Goal: Task Accomplishment & Management: Use online tool/utility

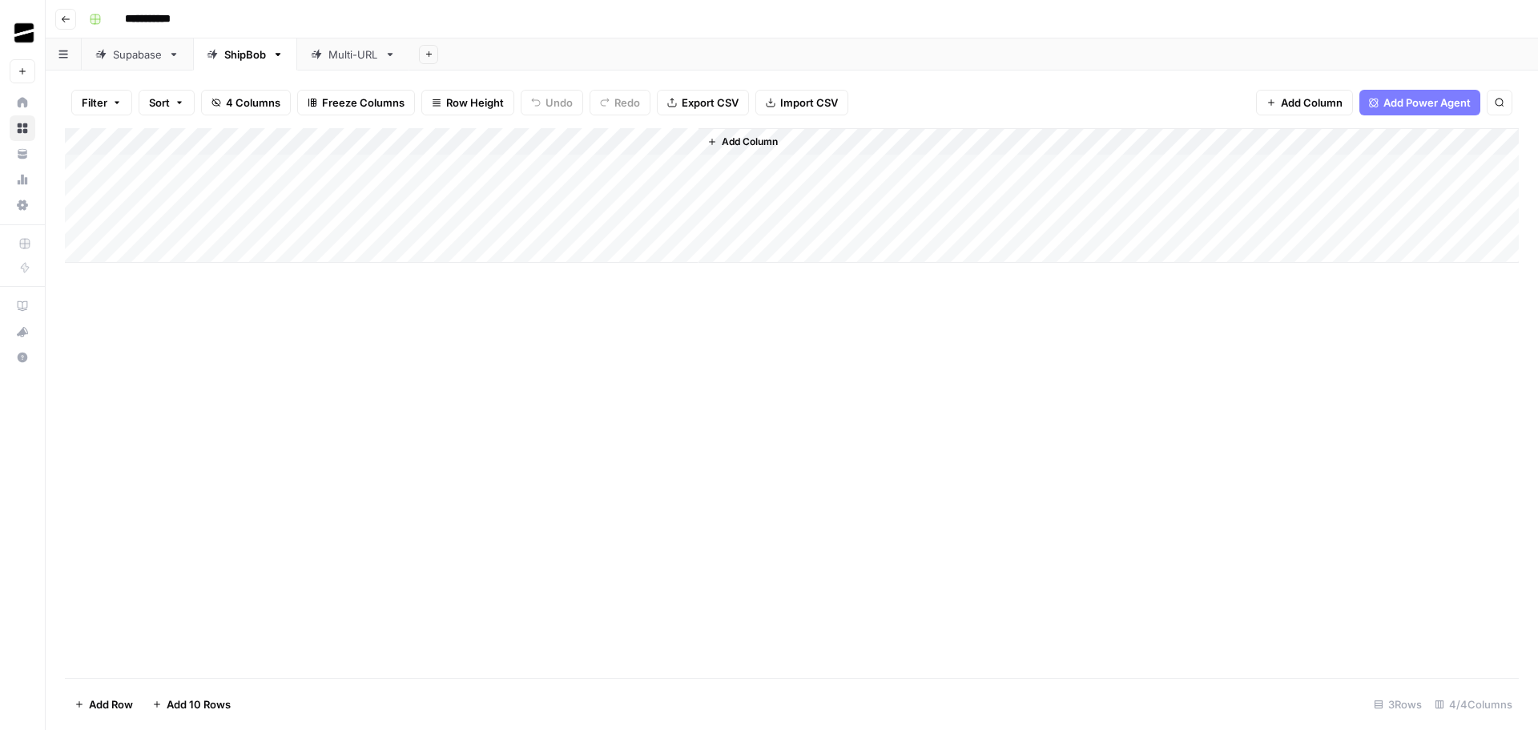
click at [356, 46] on div "Multi-URL" at bounding box center [353, 54] width 50 height 16
click at [166, 631] on div "Add Column" at bounding box center [792, 386] width 1454 height 516
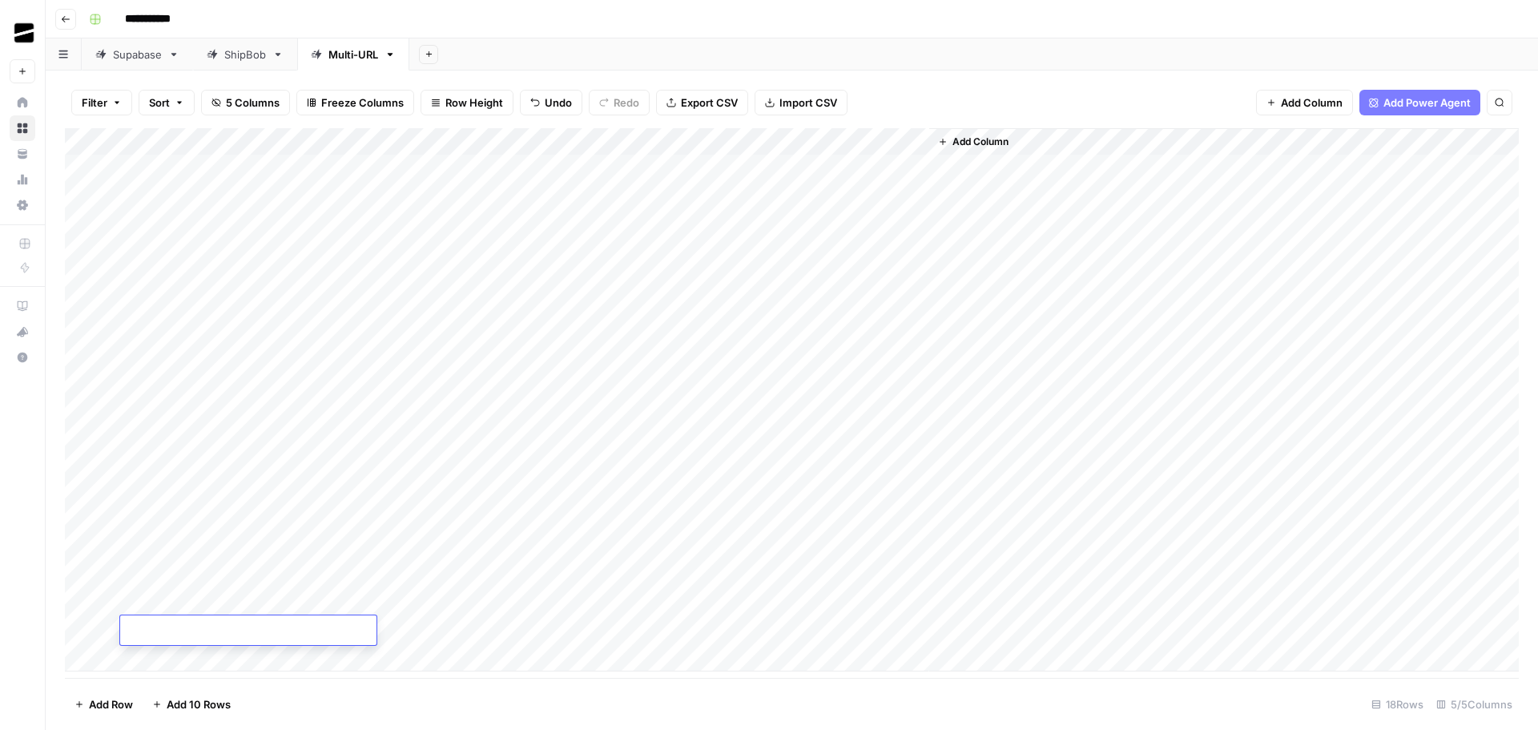
click at [723, 577] on div "Add Column" at bounding box center [792, 399] width 1454 height 543
click at [205, 577] on div "Add Column" at bounding box center [792, 399] width 1454 height 543
click at [216, 546] on div "Add Column" at bounding box center [792, 399] width 1454 height 543
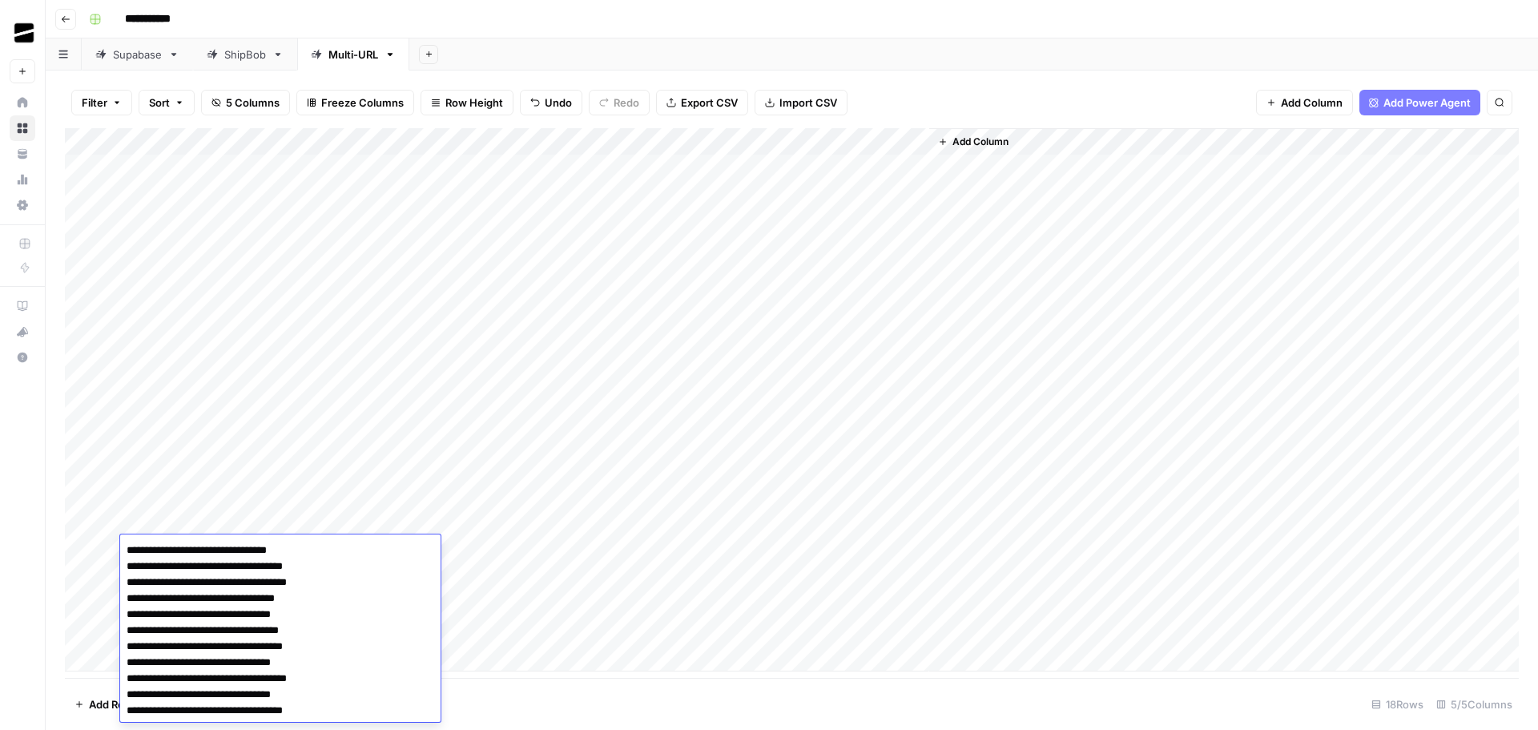
click at [619, 574] on div "Add Column" at bounding box center [792, 399] width 1454 height 543
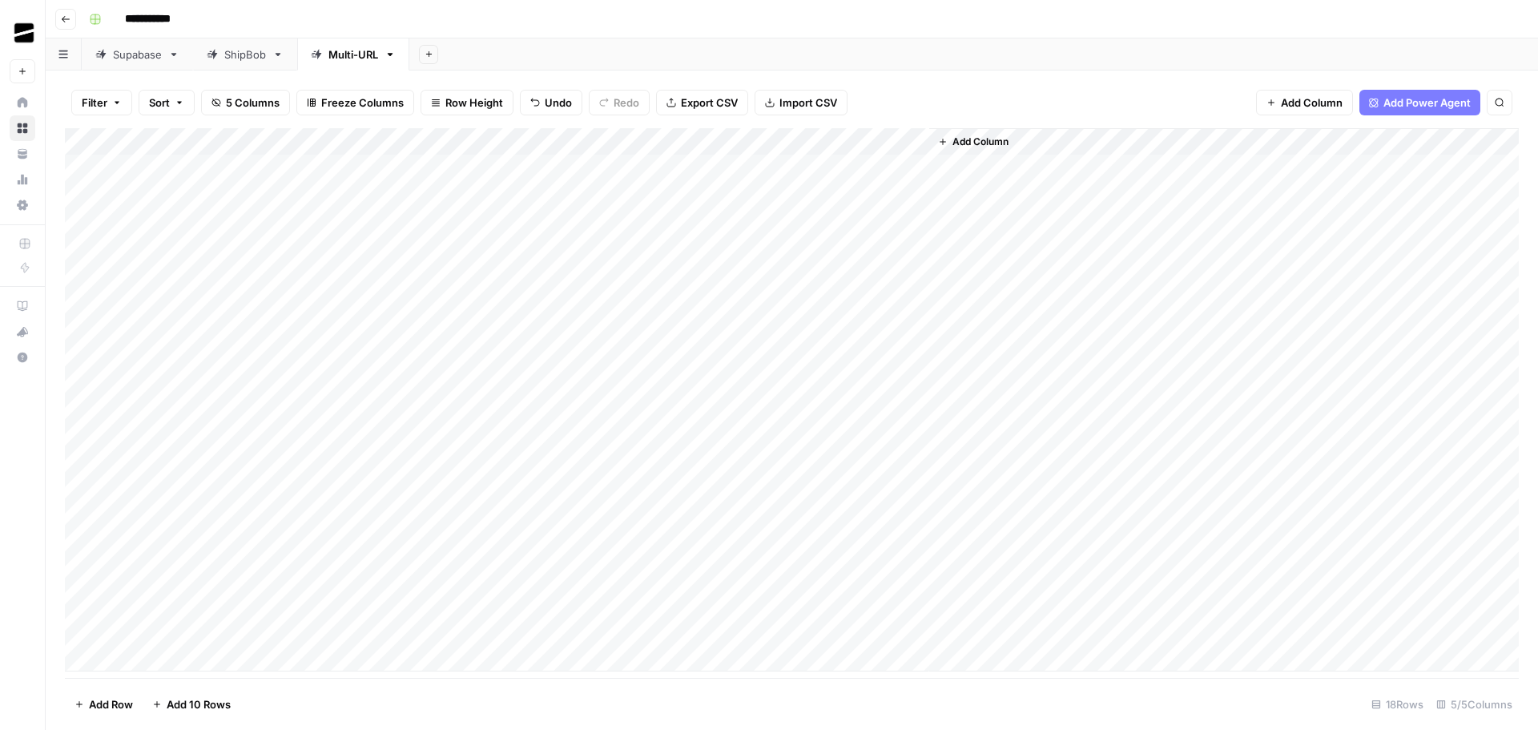
click at [770, 569] on div "Add Column" at bounding box center [792, 399] width 1454 height 543
click at [518, 551] on div "Add Column" at bounding box center [792, 399] width 1454 height 543
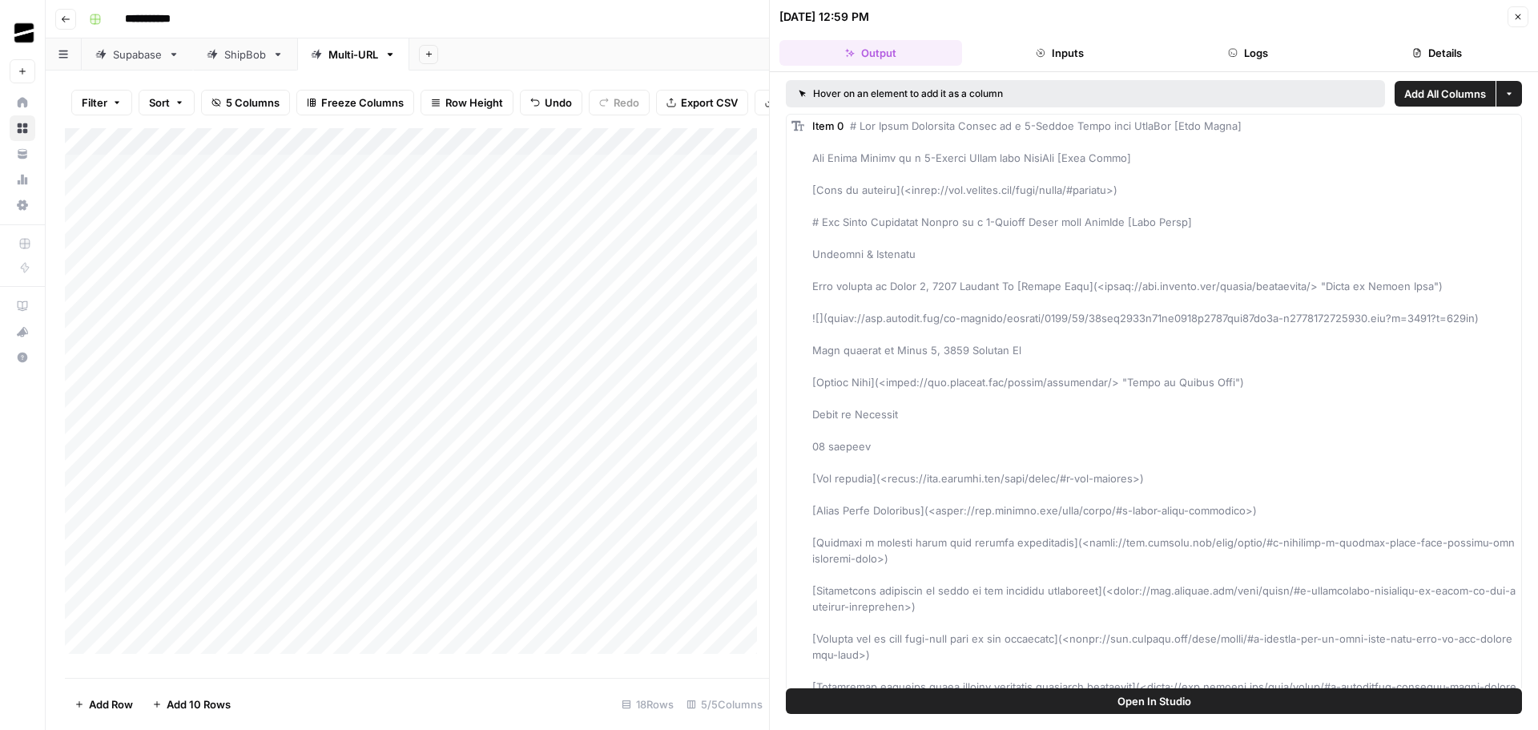
click at [1525, 14] on button "Close" at bounding box center [1517, 16] width 21 height 21
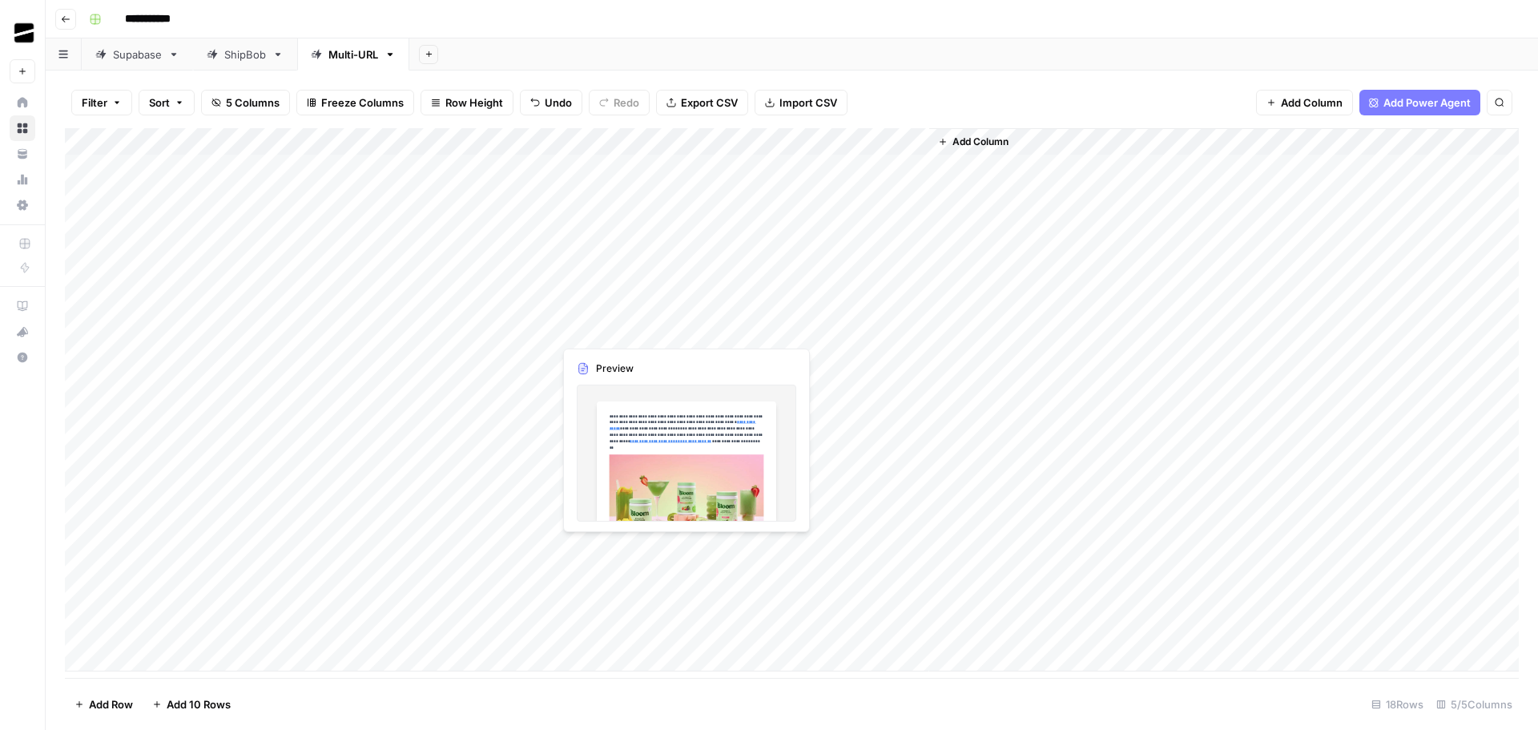
click at [626, 544] on div "Add Column" at bounding box center [792, 399] width 1454 height 543
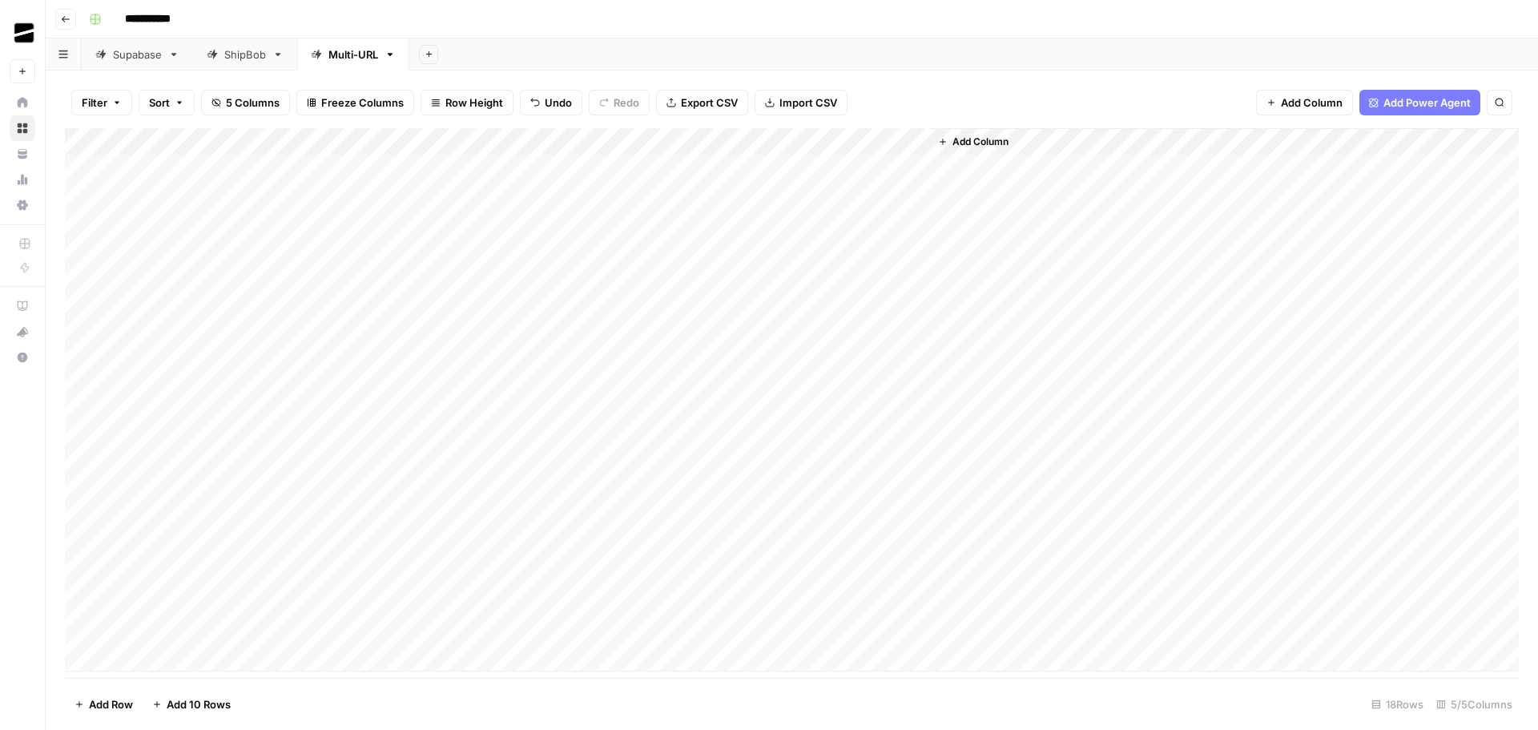
click at [680, 551] on div "Add Column" at bounding box center [792, 399] width 1454 height 543
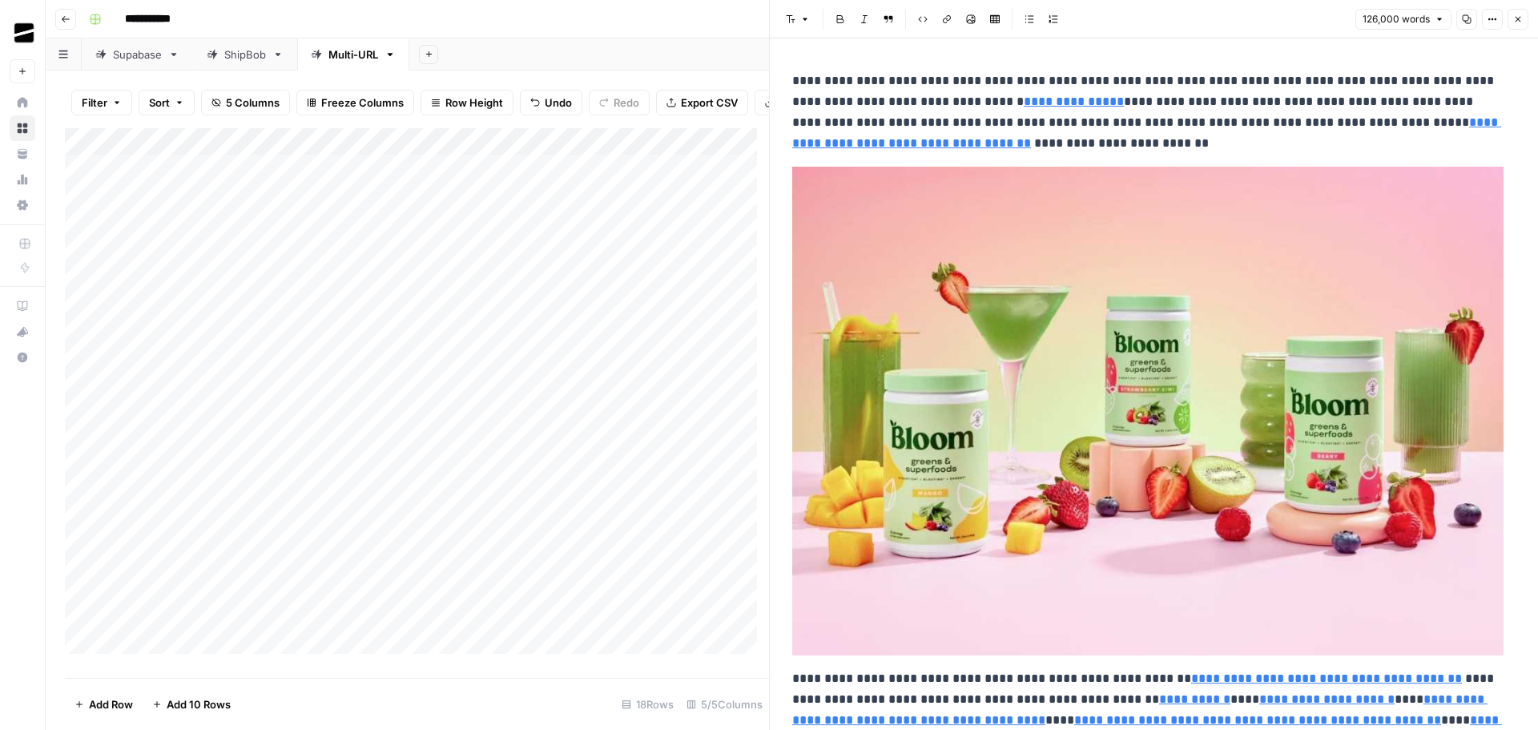
drag, startPoint x: 1470, startPoint y: 18, endPoint x: 1358, endPoint y: 14, distance: 111.4
click at [1470, 18] on icon "button" at bounding box center [1466, 19] width 9 height 9
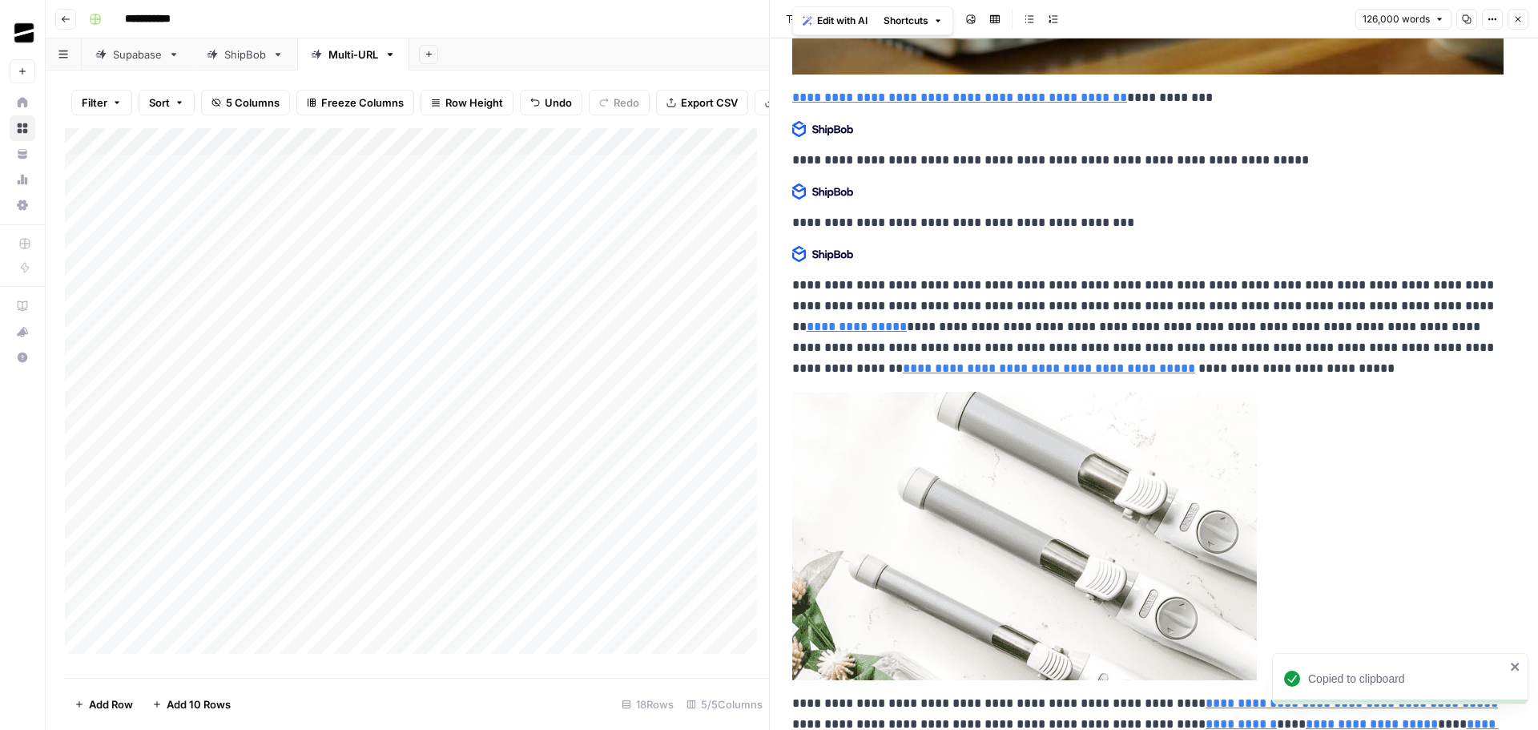
scroll to position [230636, 0]
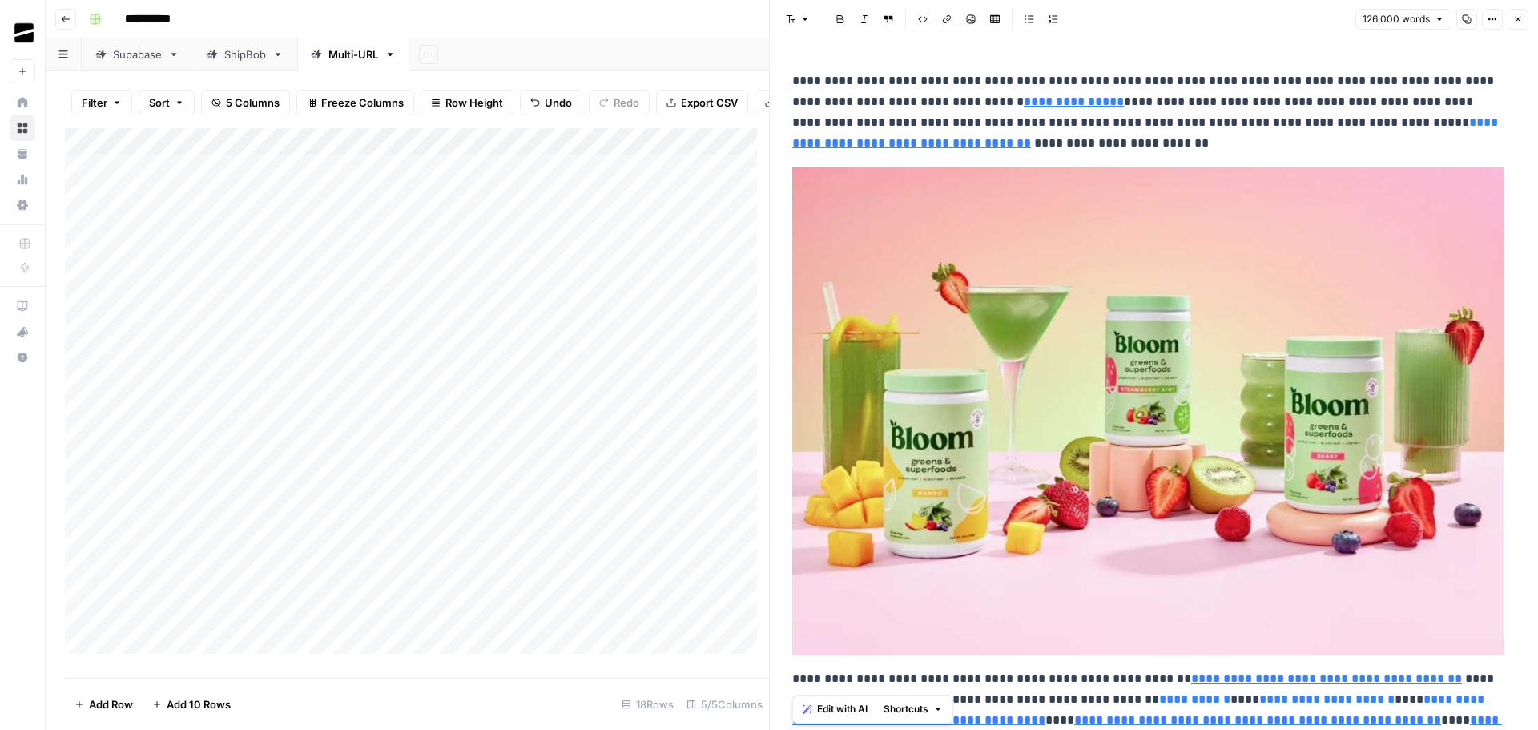
scroll to position [0, 0]
copy p "**********"
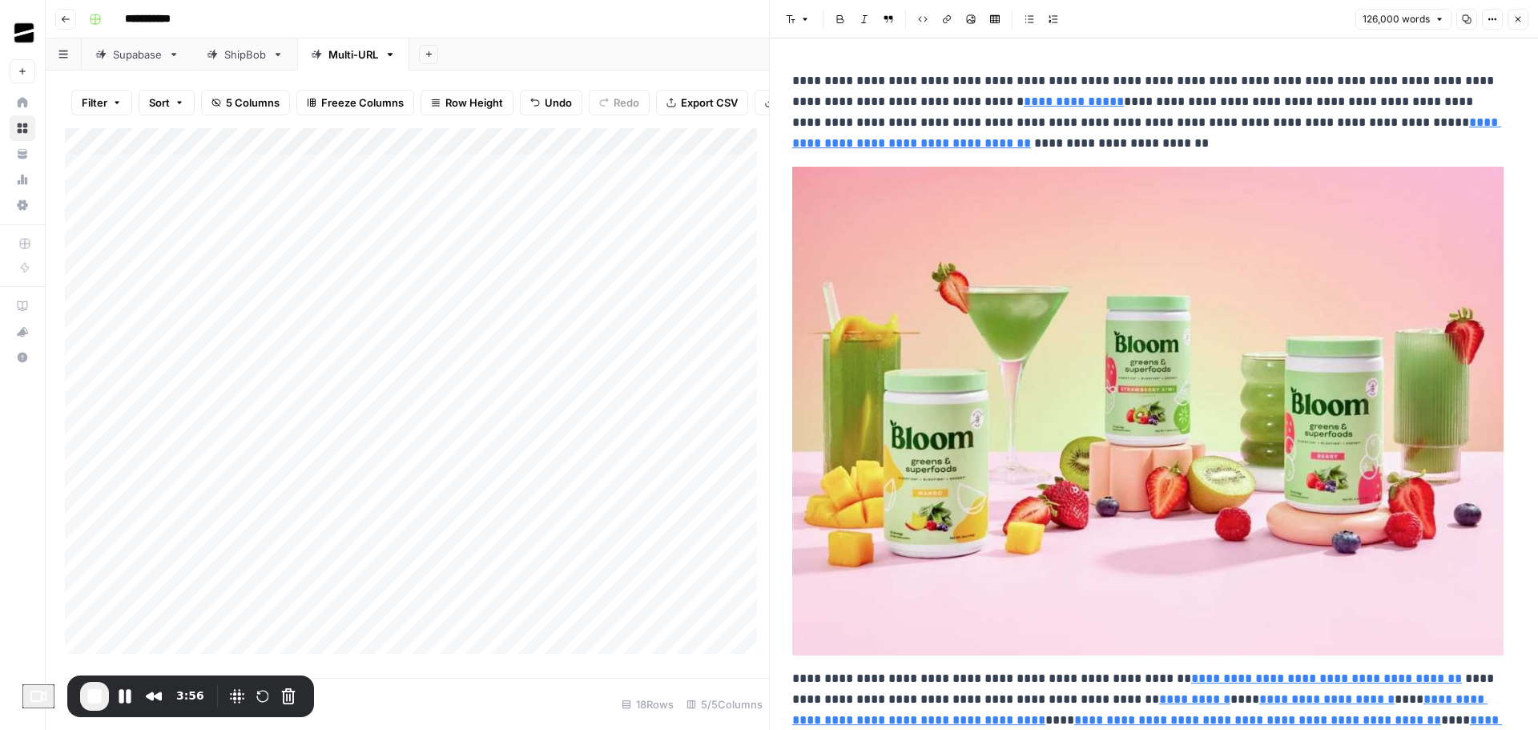
click at [1514, 18] on icon "button" at bounding box center [1518, 19] width 10 height 10
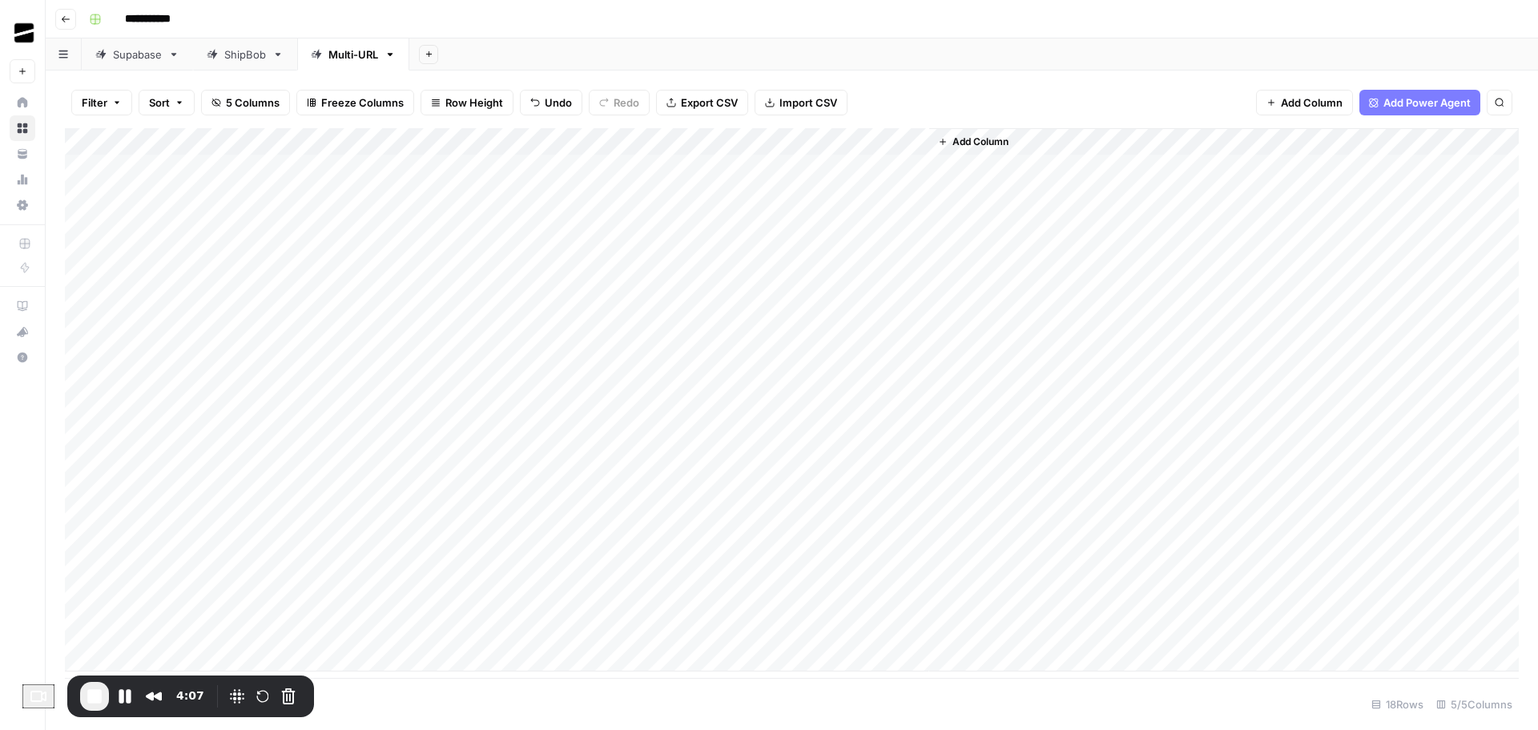
click at [169, 657] on div "Add Column" at bounding box center [792, 399] width 1454 height 543
click at [195, 550] on div "Add Column" at bounding box center [792, 402] width 1454 height 549
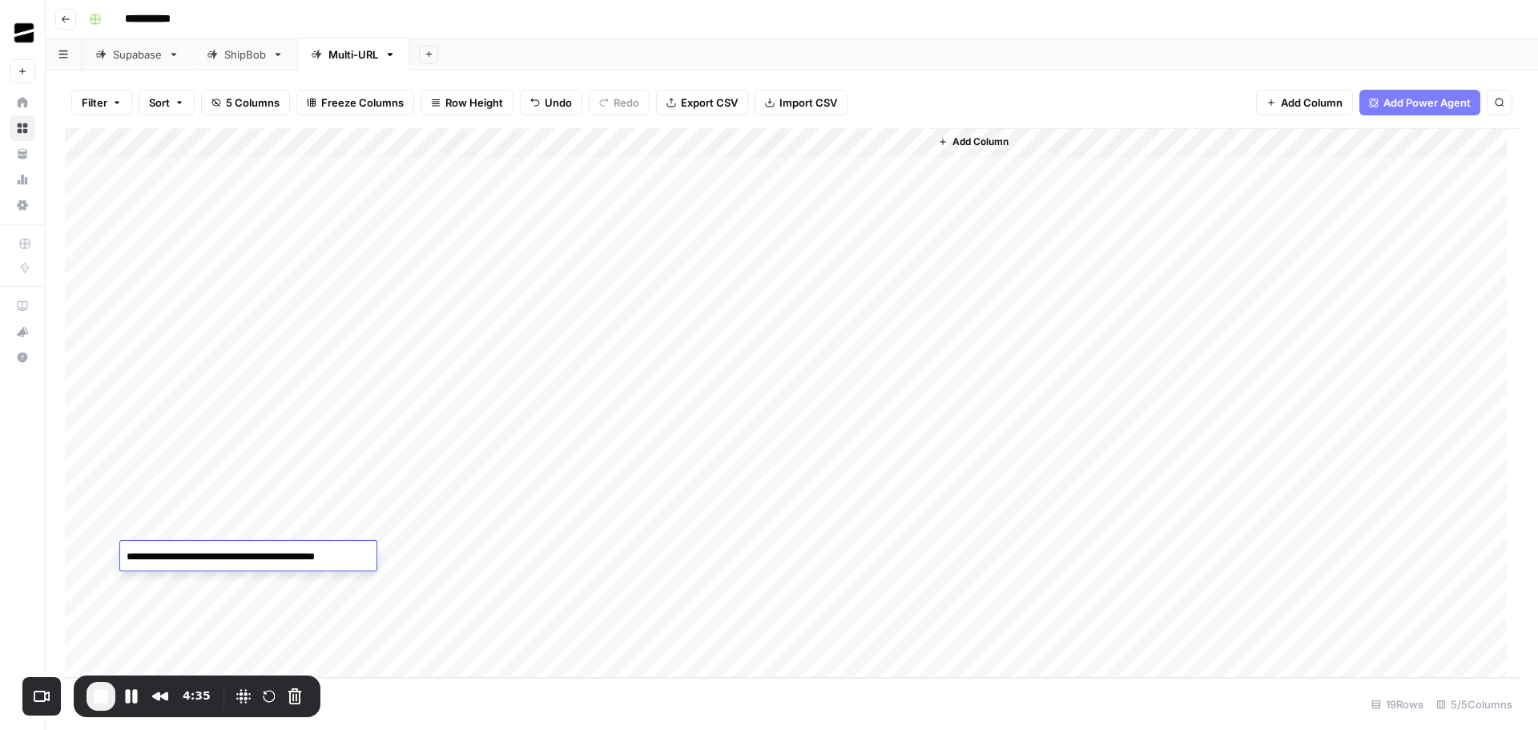
paste textarea "**********"
type textarea "**********"
click at [996, 540] on div "Add Column" at bounding box center [1223, 402] width 589 height 549
click at [481, 554] on div "Add Column" at bounding box center [792, 402] width 1454 height 549
click at [204, 389] on div "Add Column" at bounding box center [792, 402] width 1454 height 549
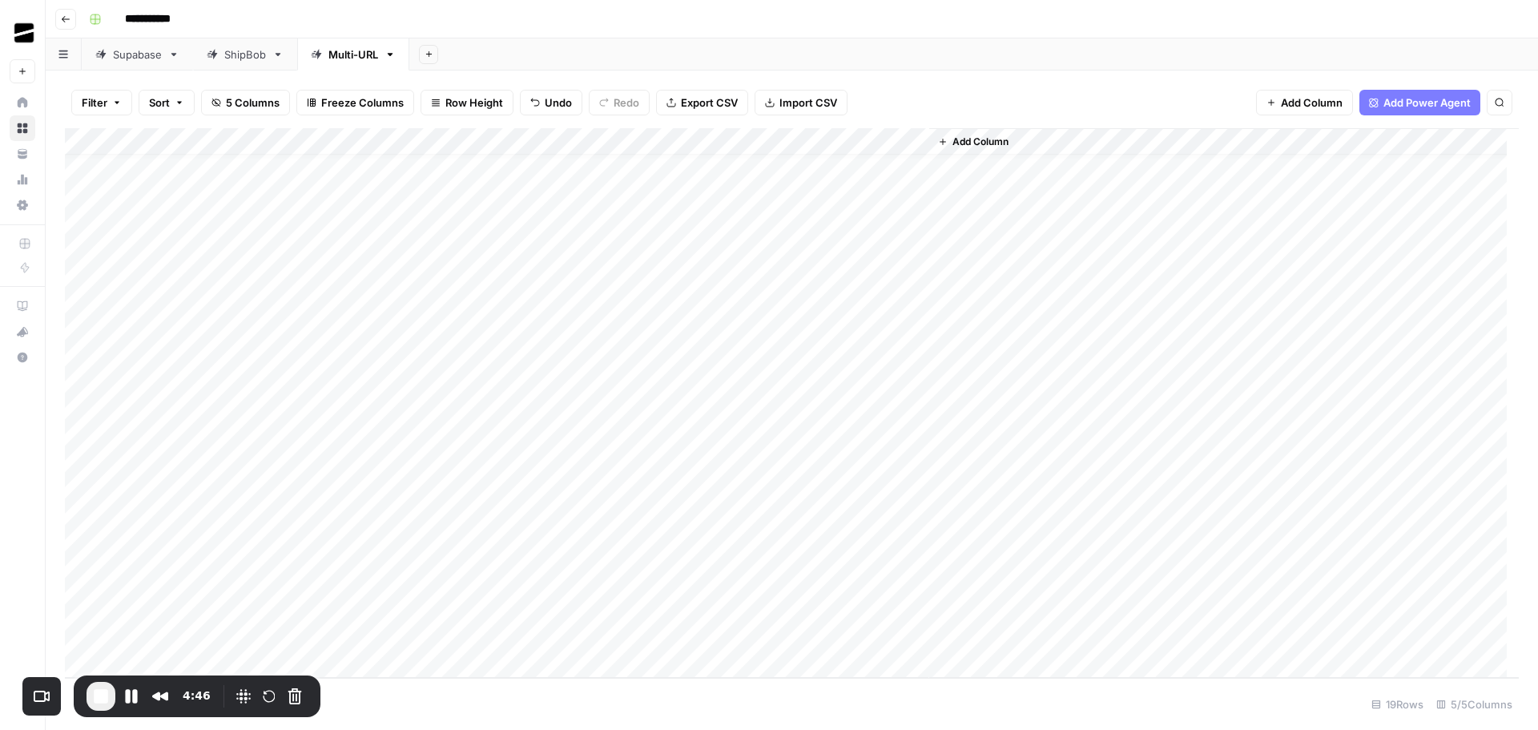
click at [204, 389] on div "Add Column" at bounding box center [792, 402] width 1454 height 549
click at [207, 360] on div "Add Column" at bounding box center [792, 402] width 1454 height 549
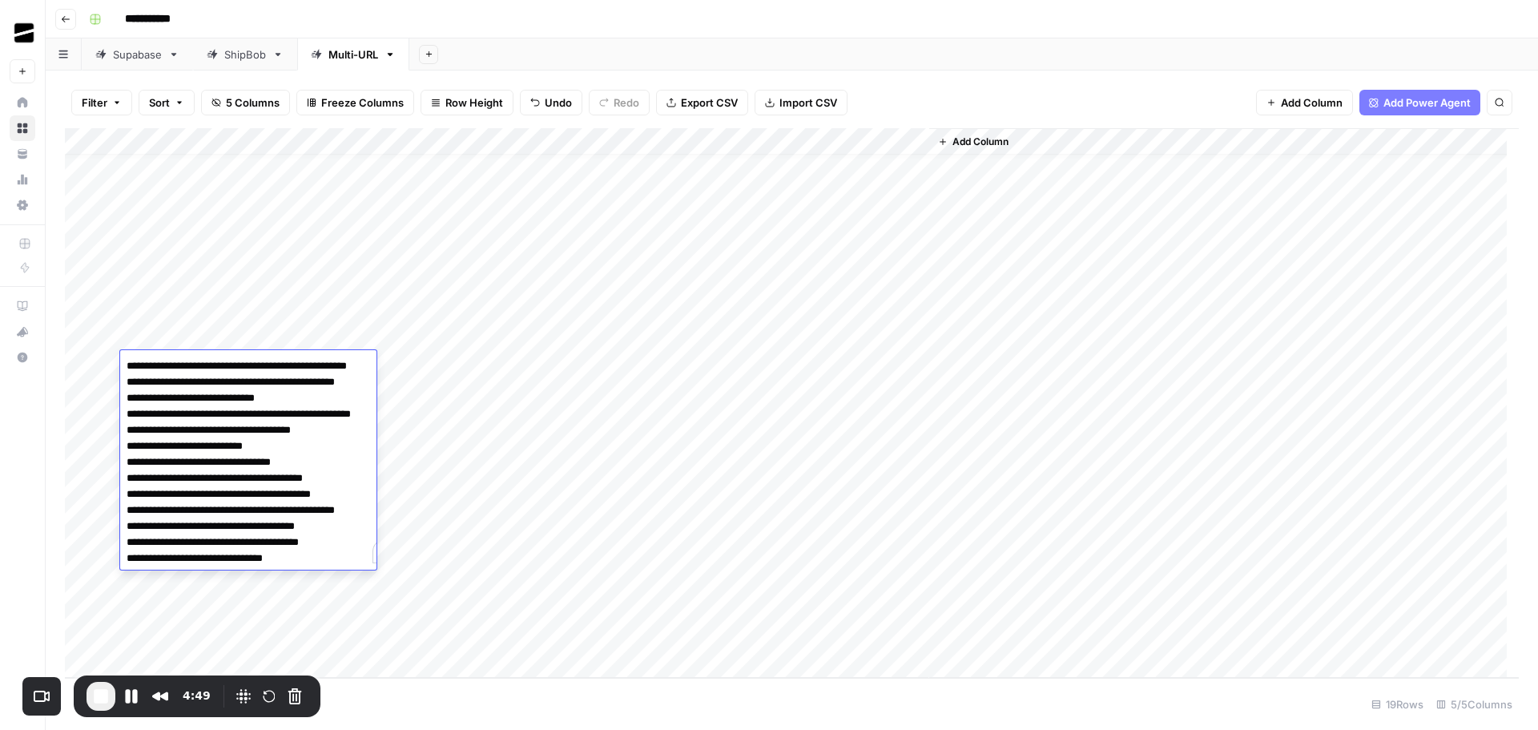
click at [816, 333] on div "Add Column" at bounding box center [792, 402] width 1454 height 549
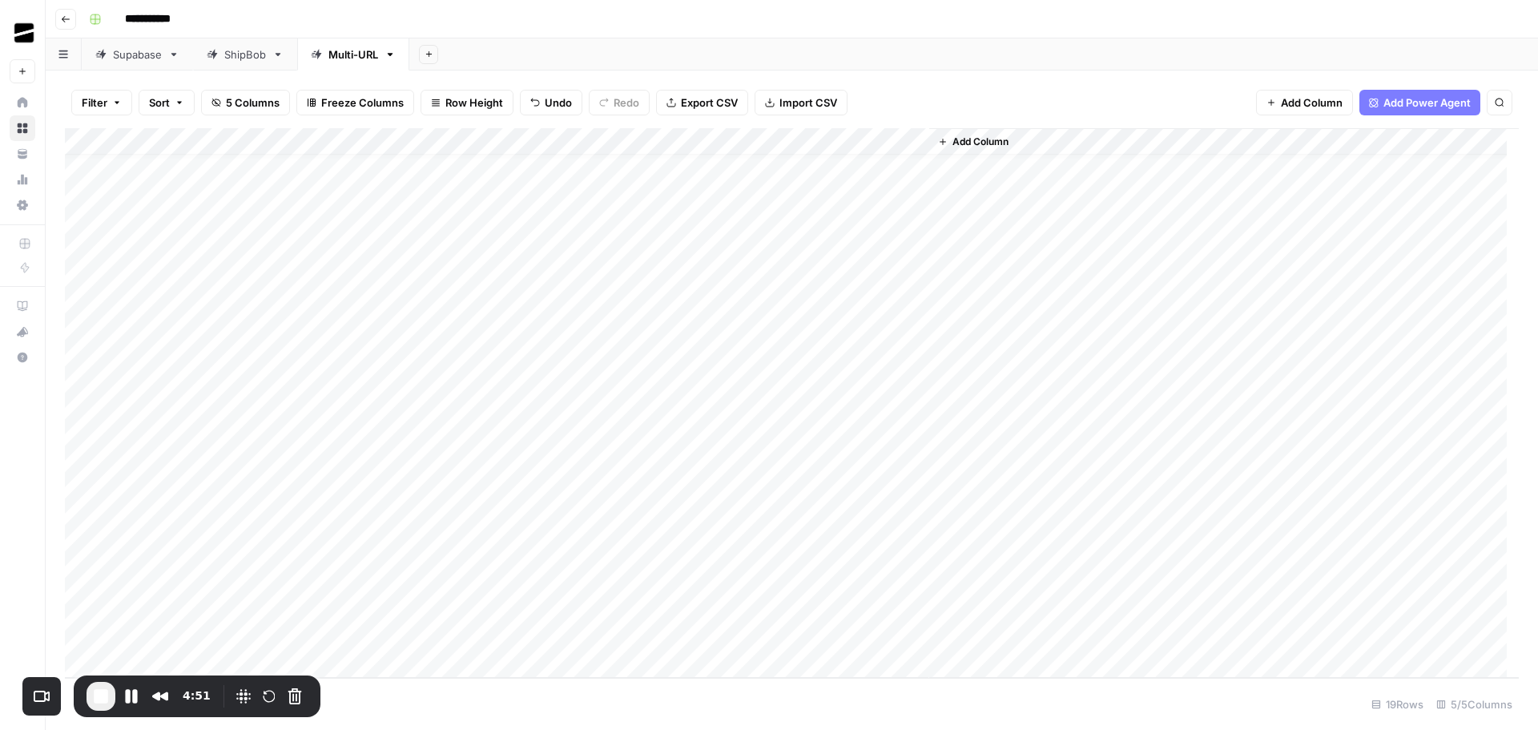
click at [225, 492] on div "Add Column" at bounding box center [792, 402] width 1454 height 549
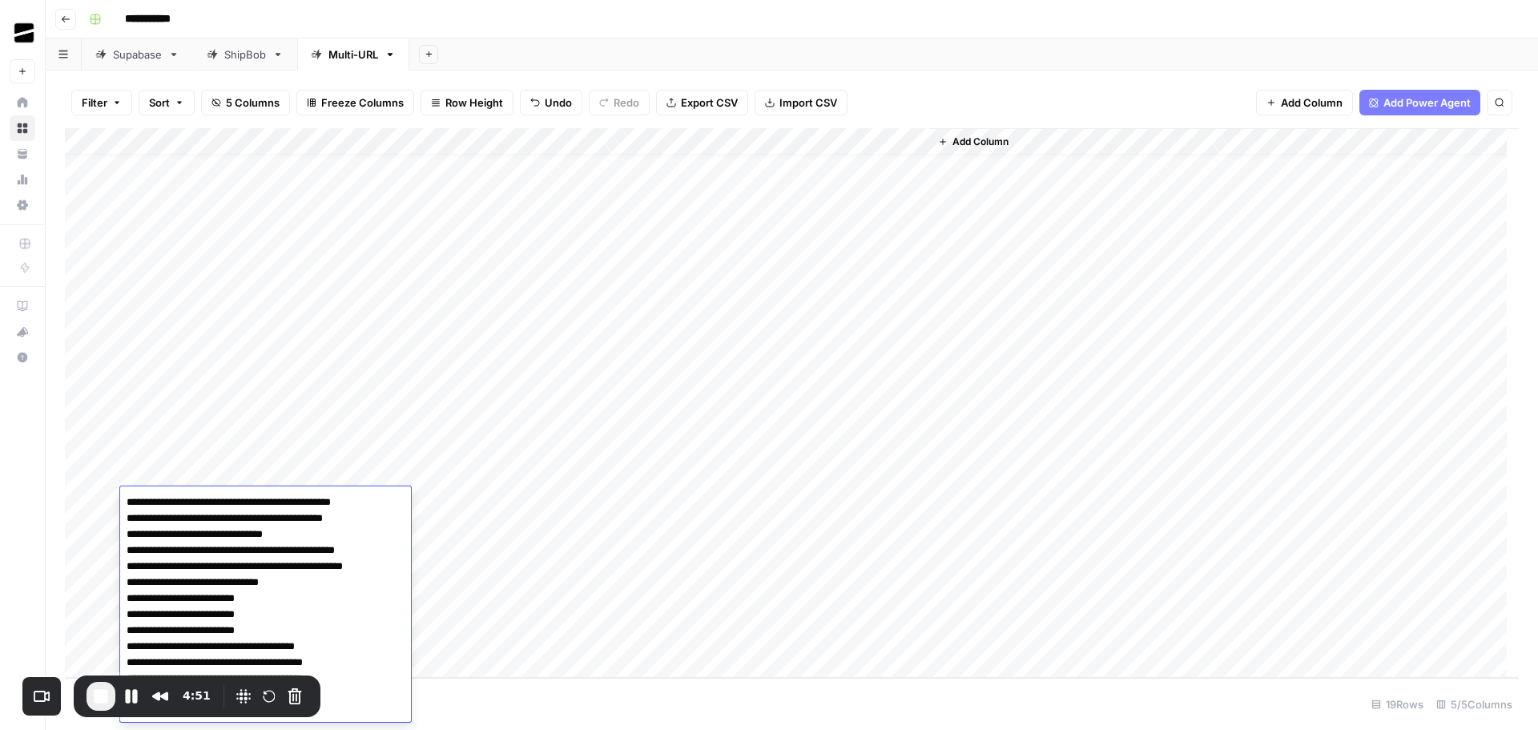
scroll to position [208, 0]
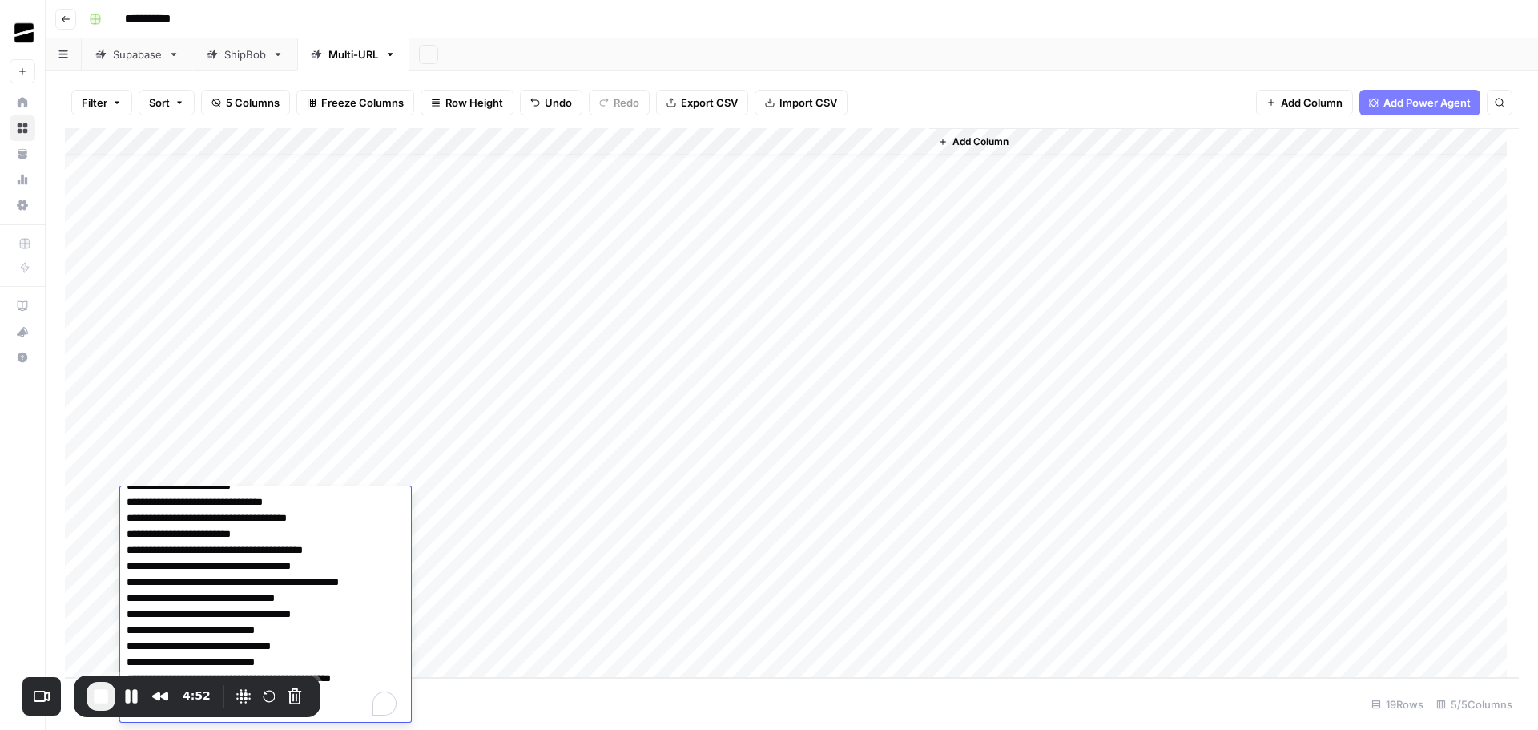
click at [219, 446] on div "Add Column" at bounding box center [792, 402] width 1454 height 549
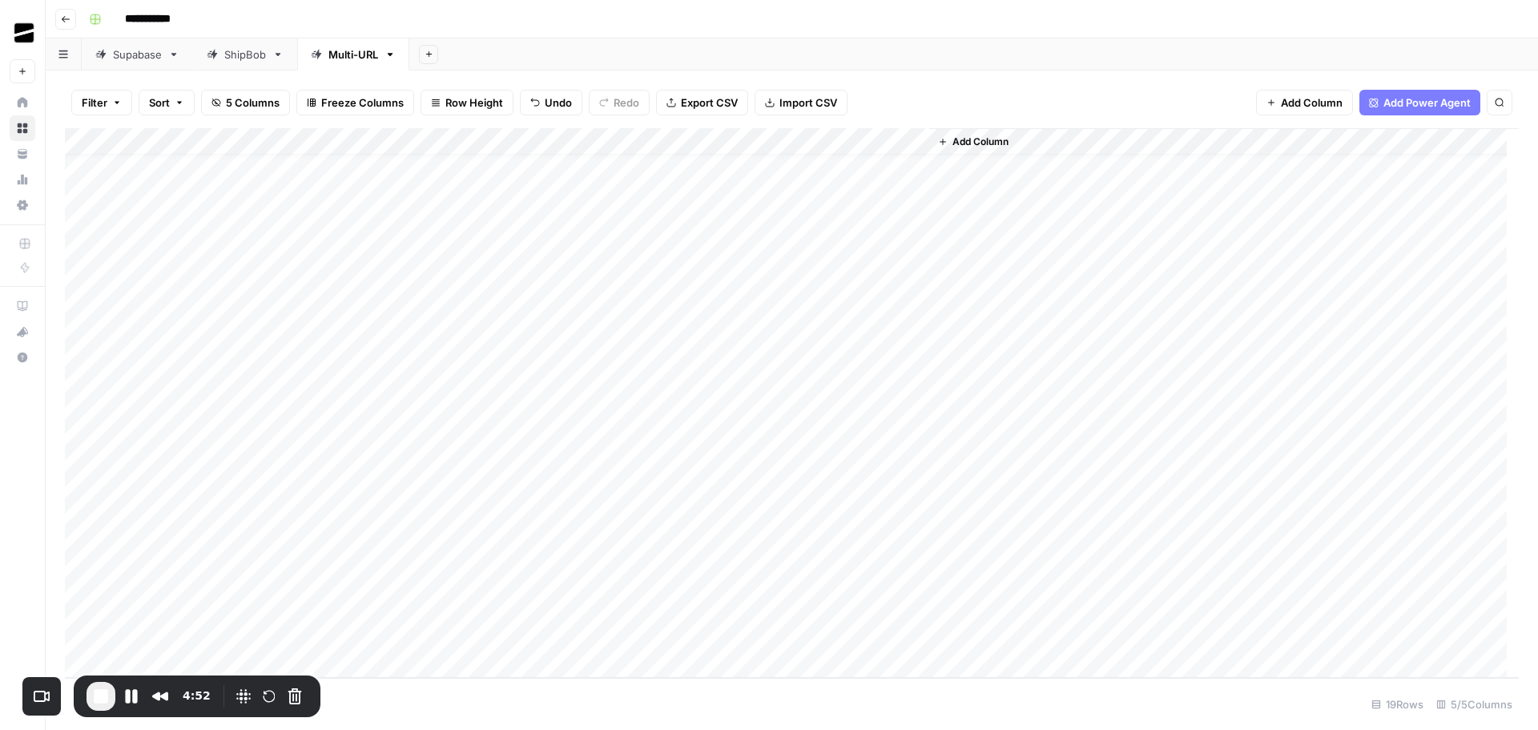
click at [219, 446] on div "Add Column" at bounding box center [792, 402] width 1454 height 549
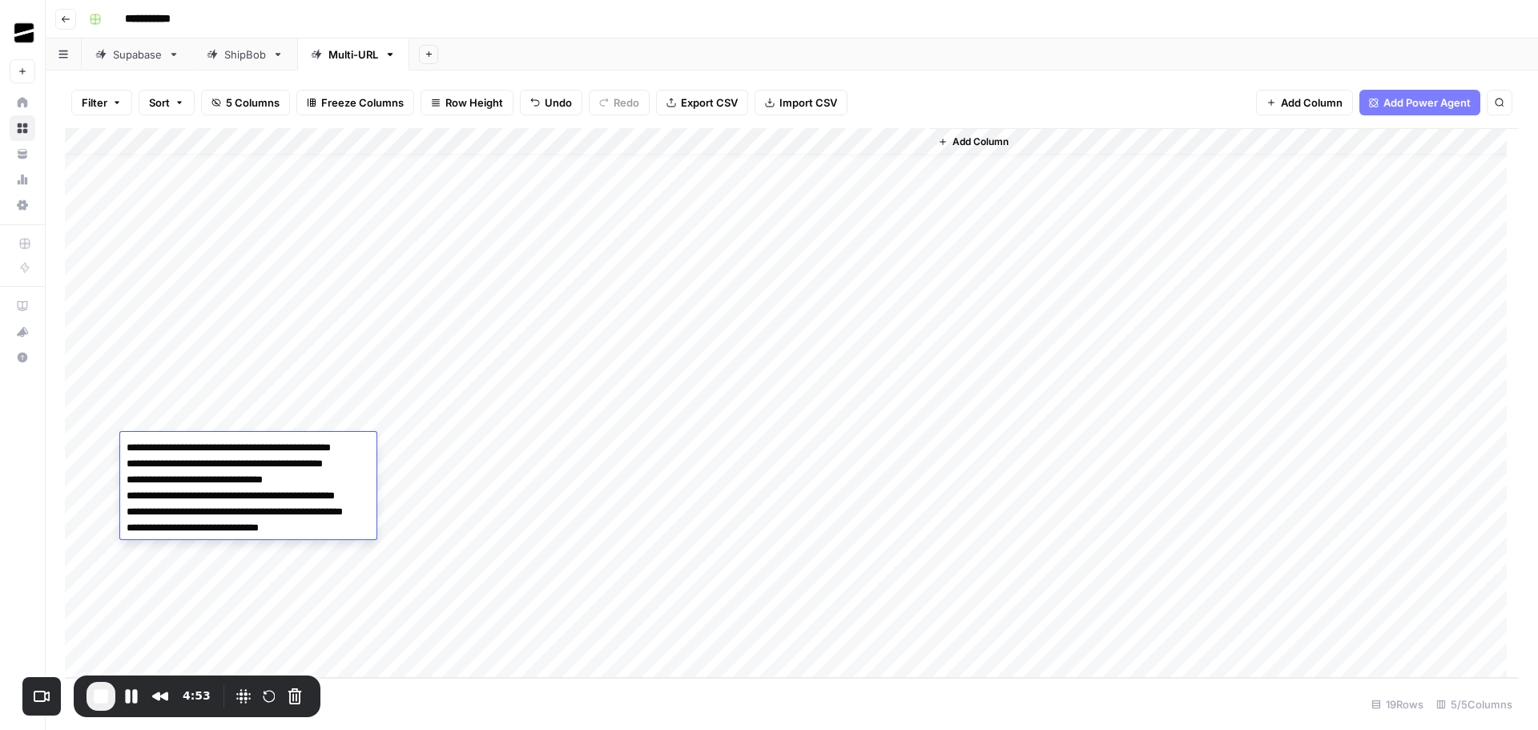
click at [329, 395] on div "Add Column" at bounding box center [792, 402] width 1454 height 549
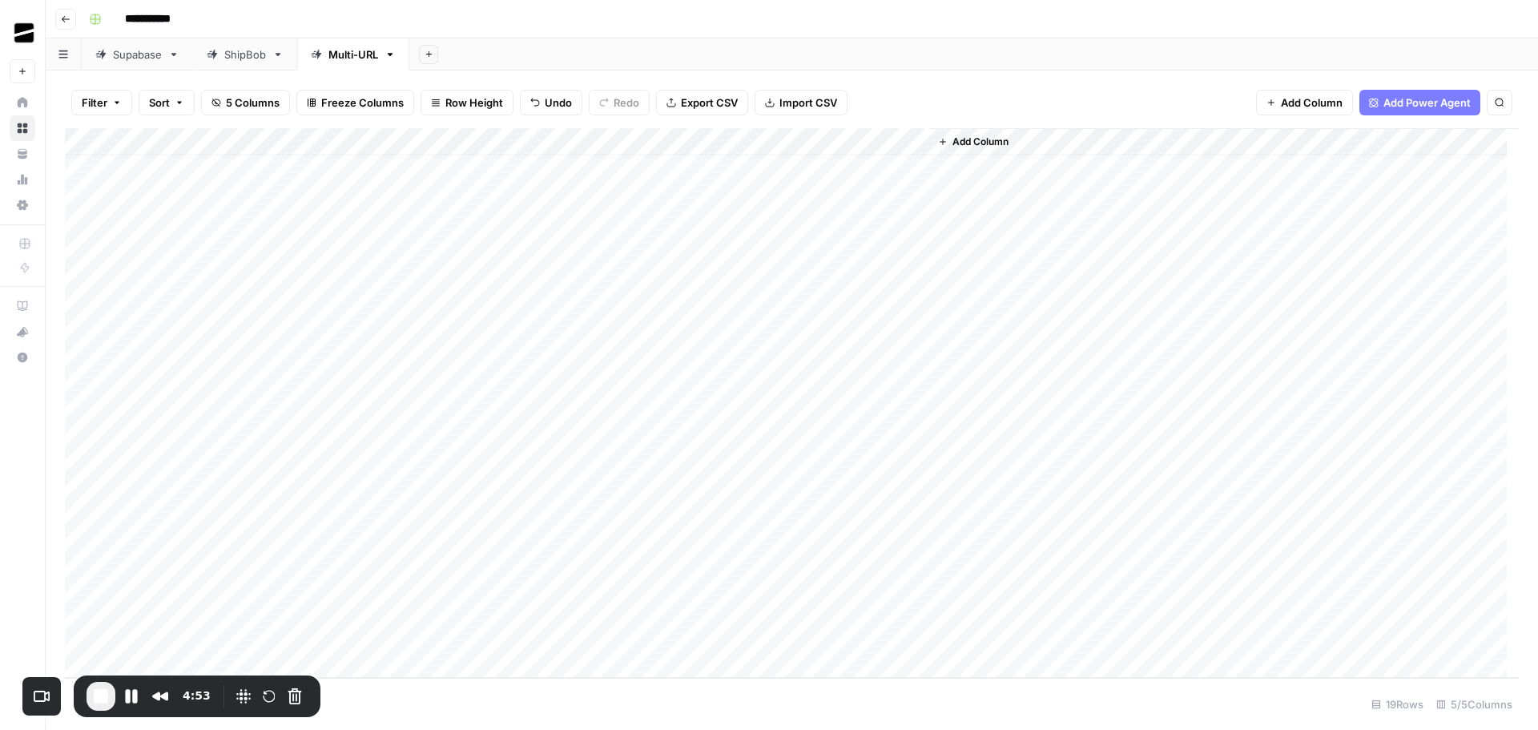
click at [221, 465] on div "Add Column" at bounding box center [792, 402] width 1454 height 549
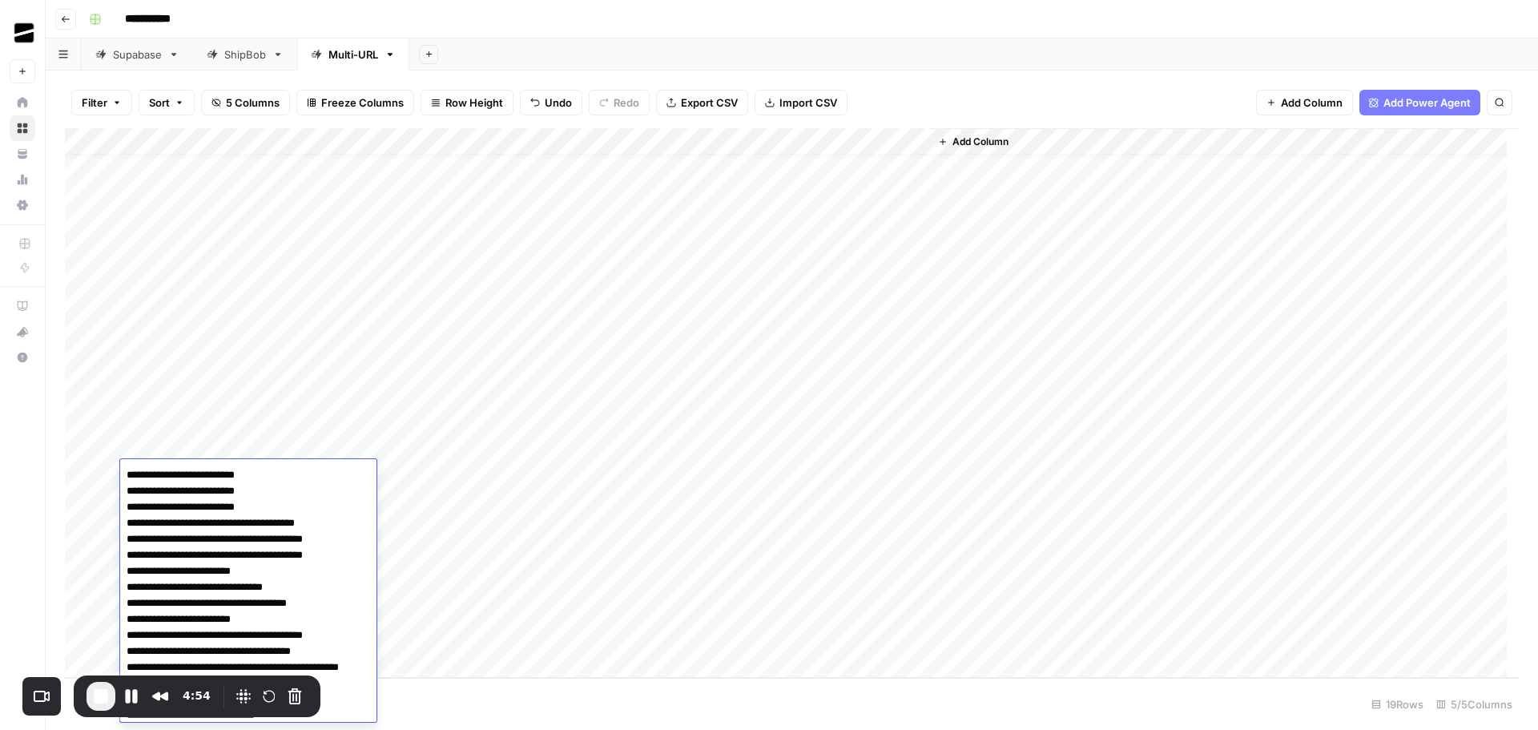
scroll to position [85, 0]
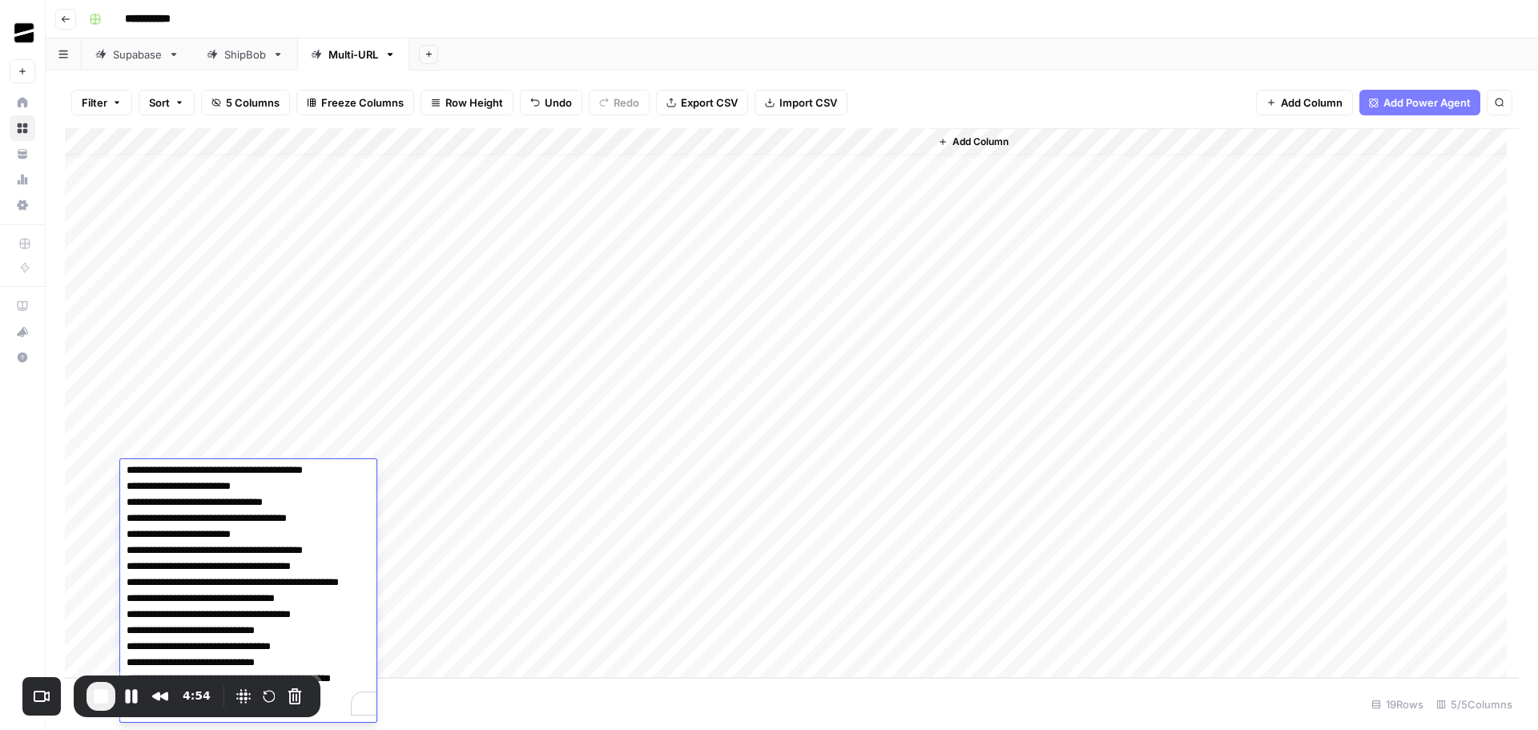
click at [203, 334] on div "Add Column" at bounding box center [792, 402] width 1454 height 549
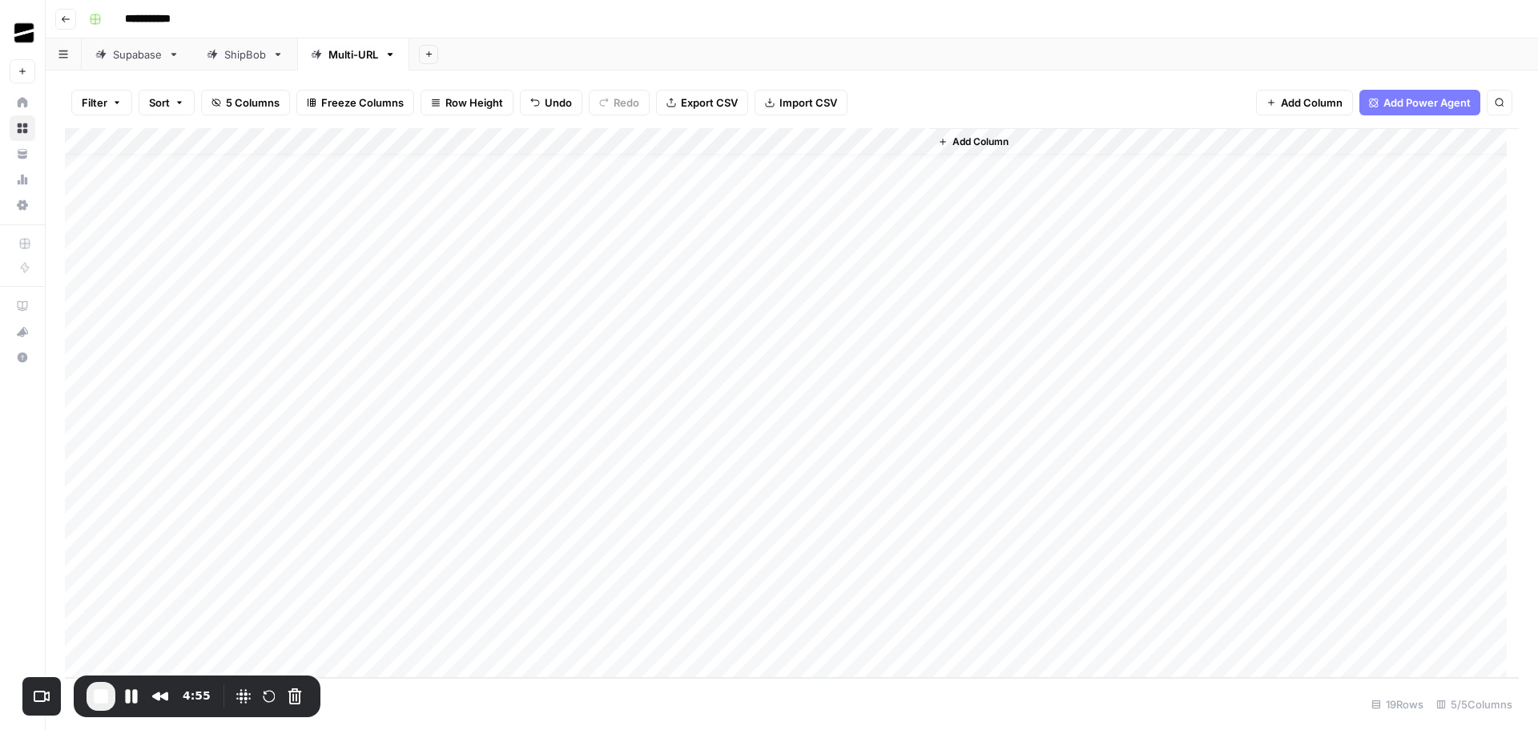
click at [203, 334] on div "Add Column" at bounding box center [792, 402] width 1454 height 549
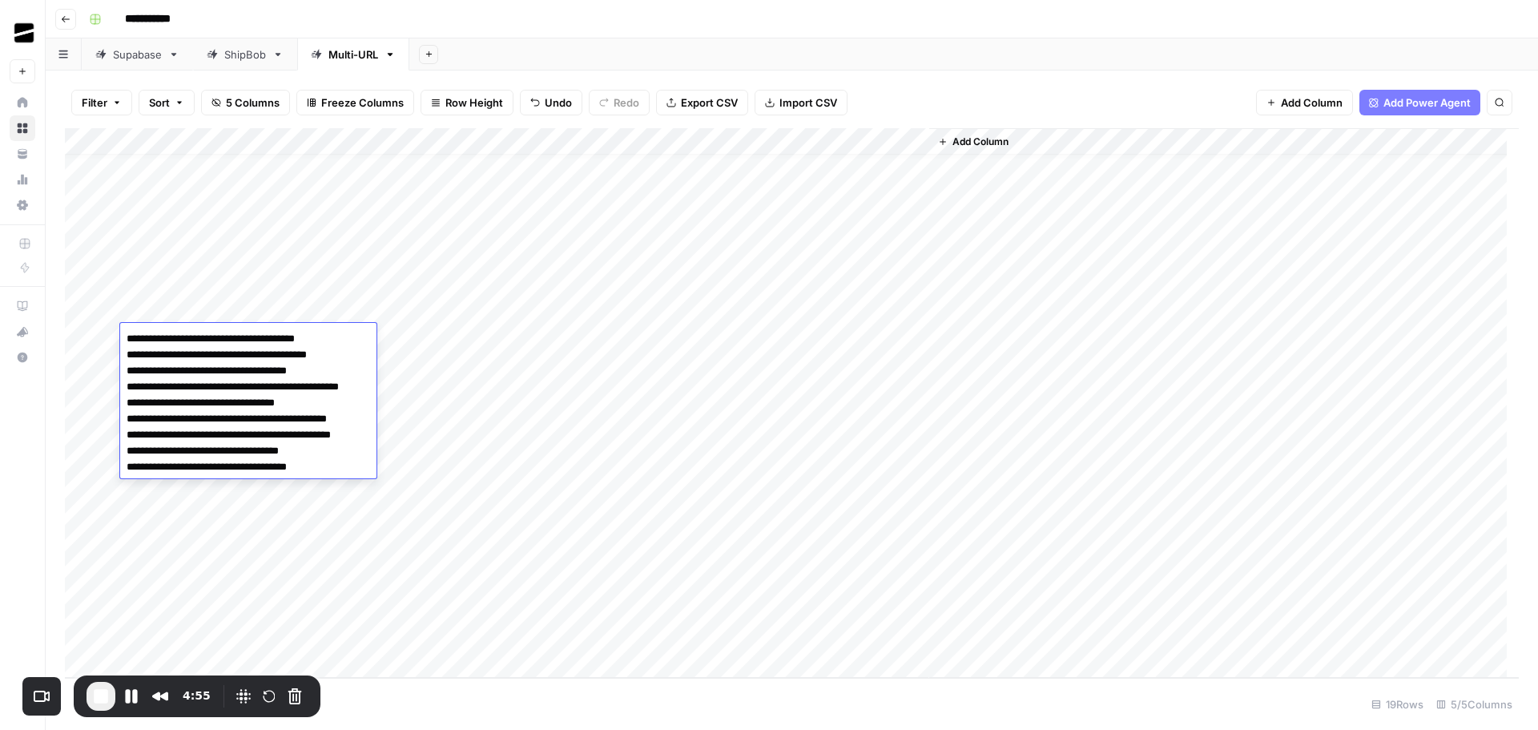
click at [201, 306] on div "Add Column" at bounding box center [792, 402] width 1454 height 549
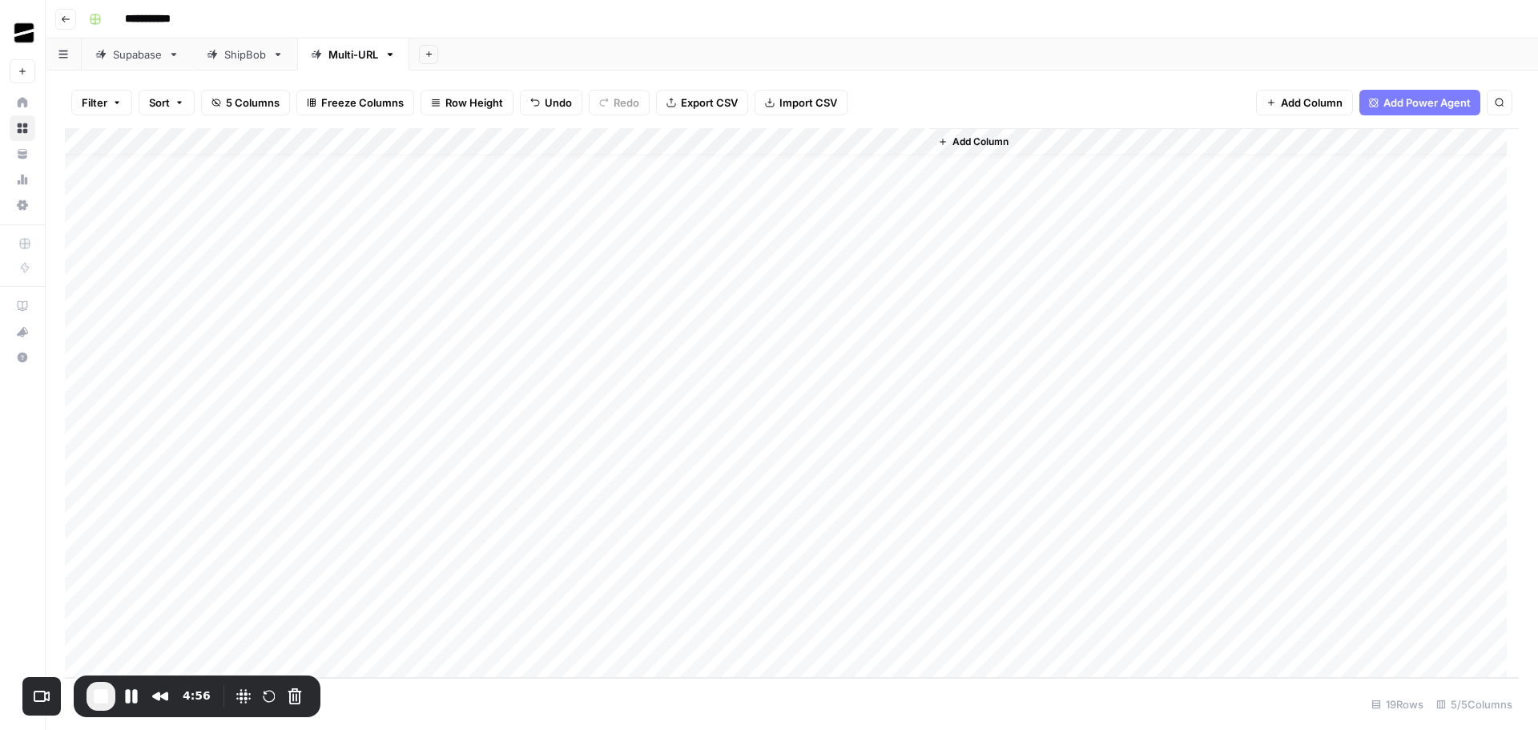
click at [201, 306] on div "Add Column" at bounding box center [792, 402] width 1454 height 549
click at [211, 276] on div "Add Column" at bounding box center [792, 402] width 1454 height 549
click at [634, 279] on div "Add Column" at bounding box center [792, 402] width 1454 height 549
click at [686, 284] on div "Add Column" at bounding box center [792, 402] width 1454 height 549
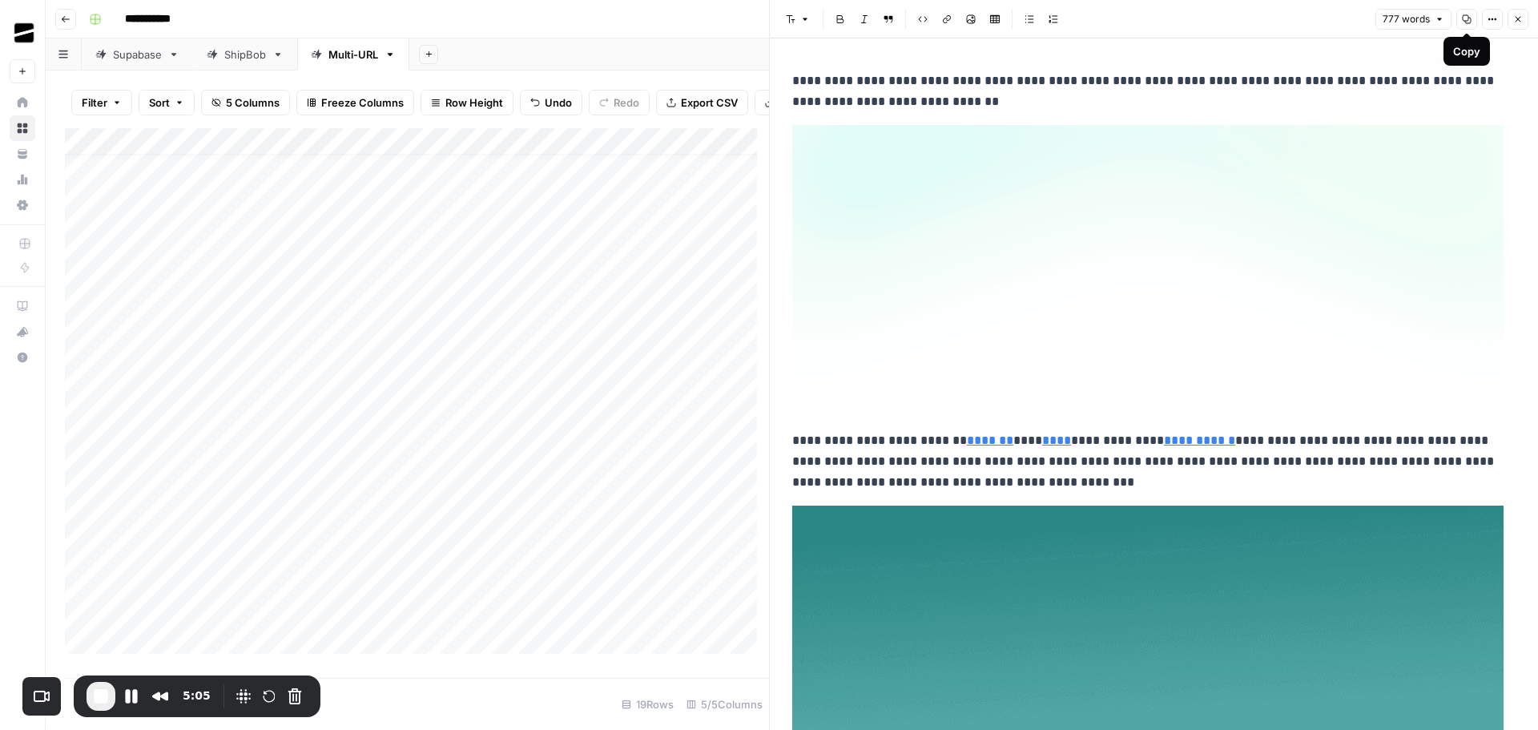
click at [1463, 20] on icon "button" at bounding box center [1467, 19] width 10 height 10
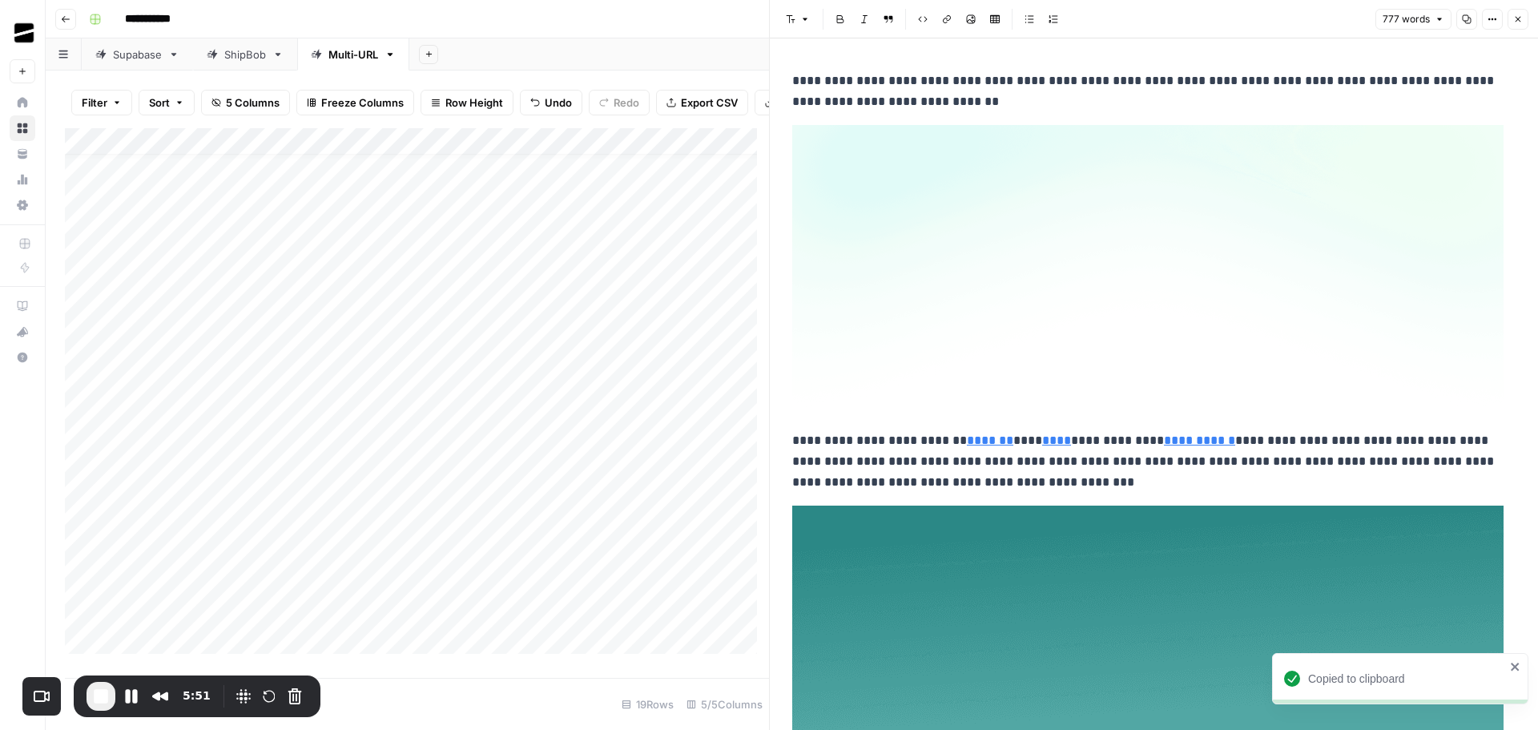
click at [1516, 19] on icon "button" at bounding box center [1518, 19] width 10 height 10
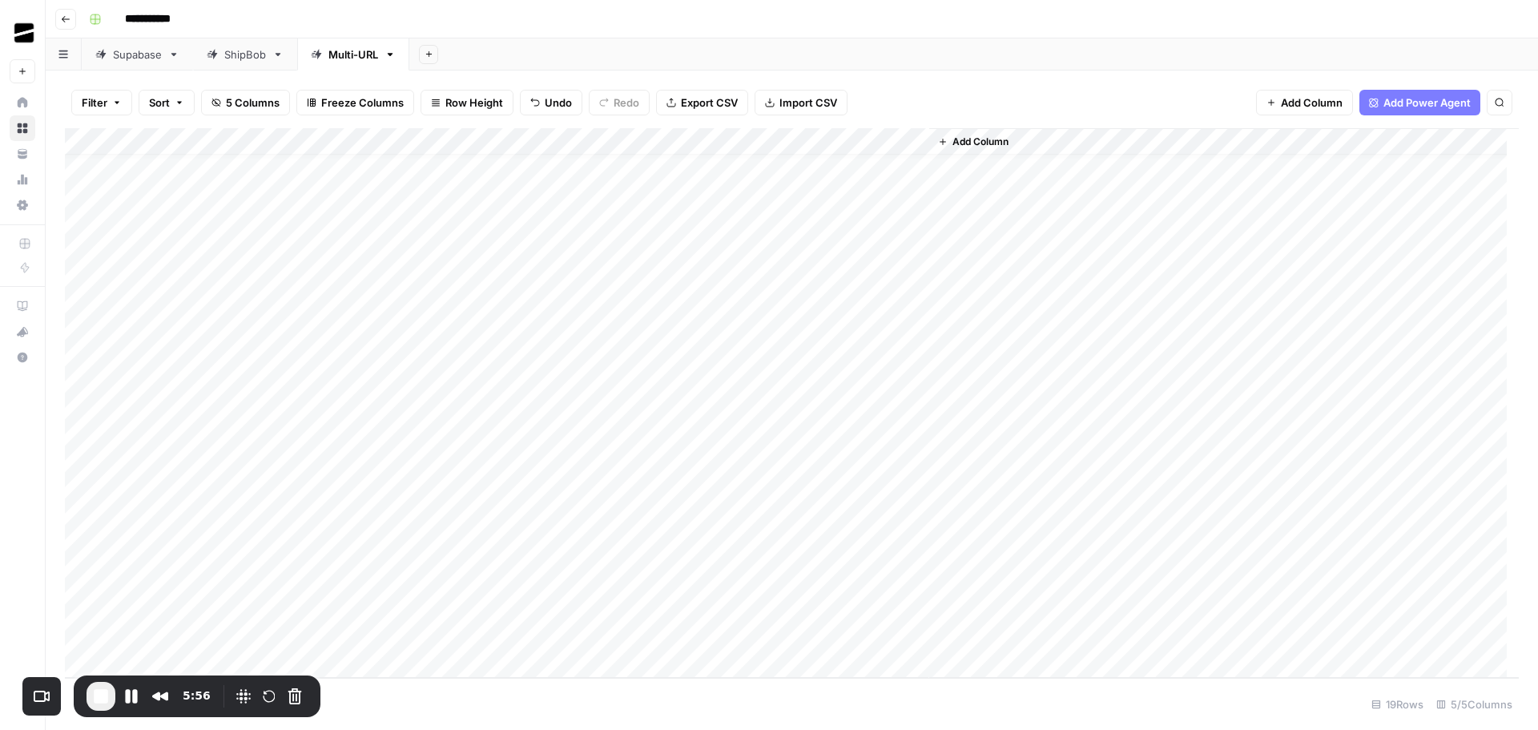
click at [210, 524] on div "Add Column" at bounding box center [792, 402] width 1454 height 549
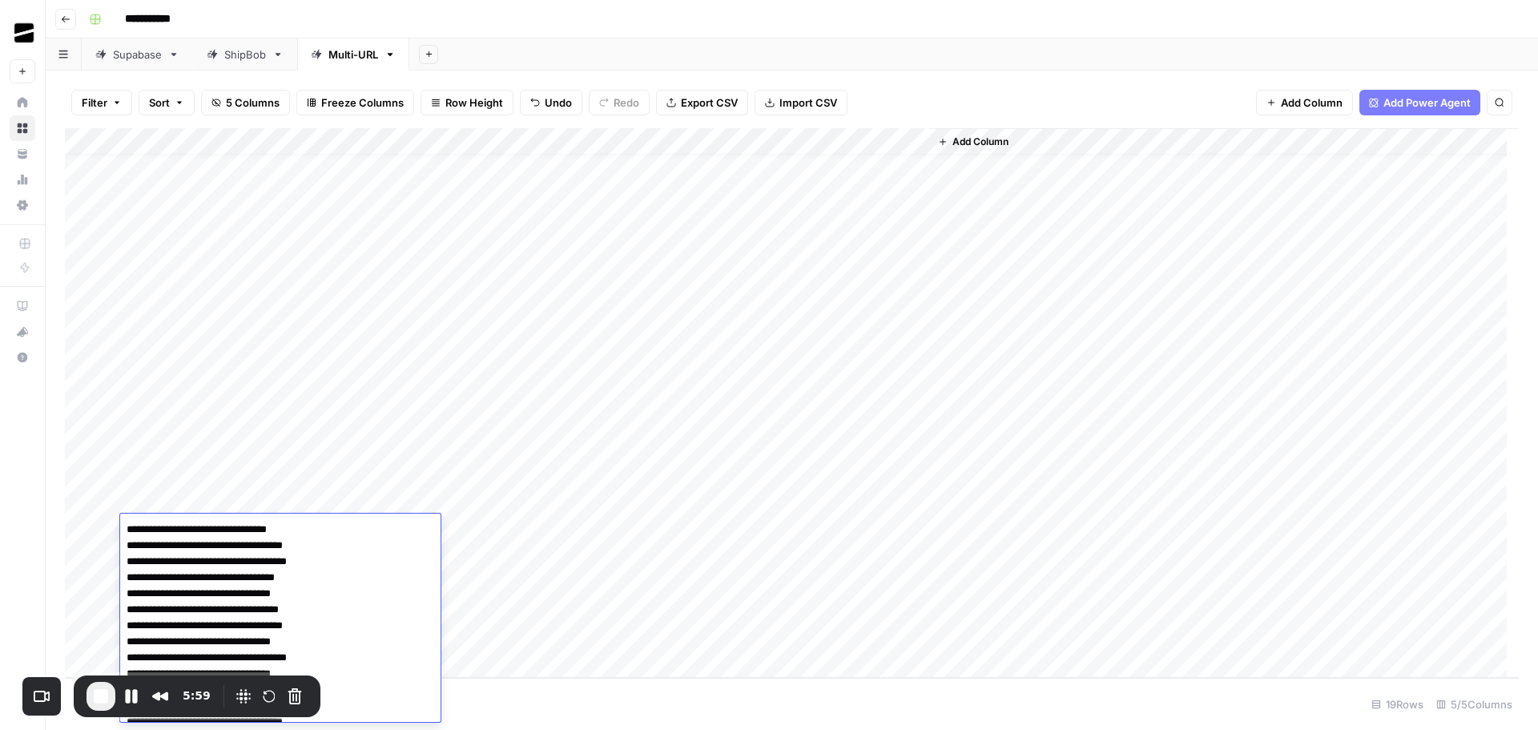
click at [1133, 364] on div "Add Column" at bounding box center [1223, 402] width 589 height 549
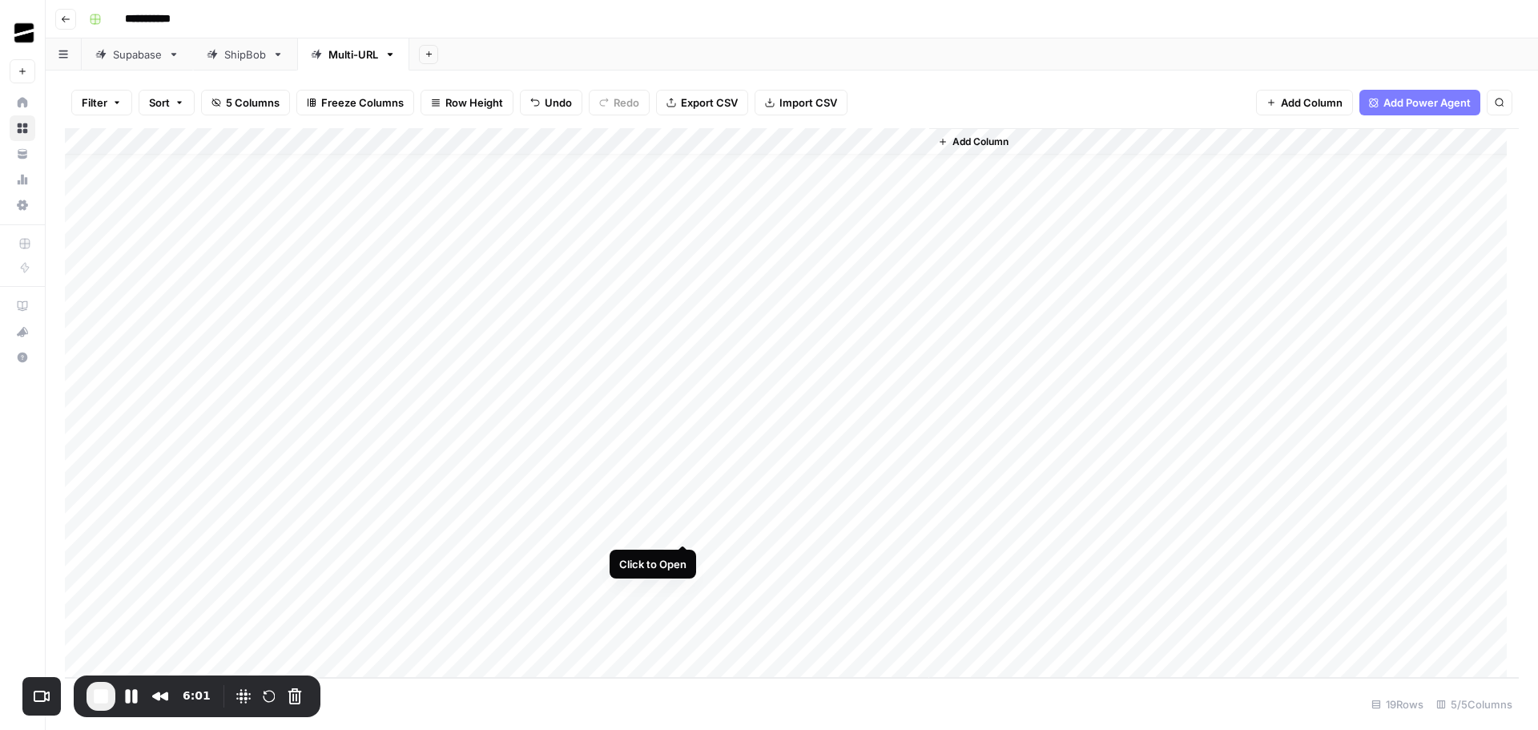
click at [685, 528] on div "Add Column" at bounding box center [792, 402] width 1454 height 549
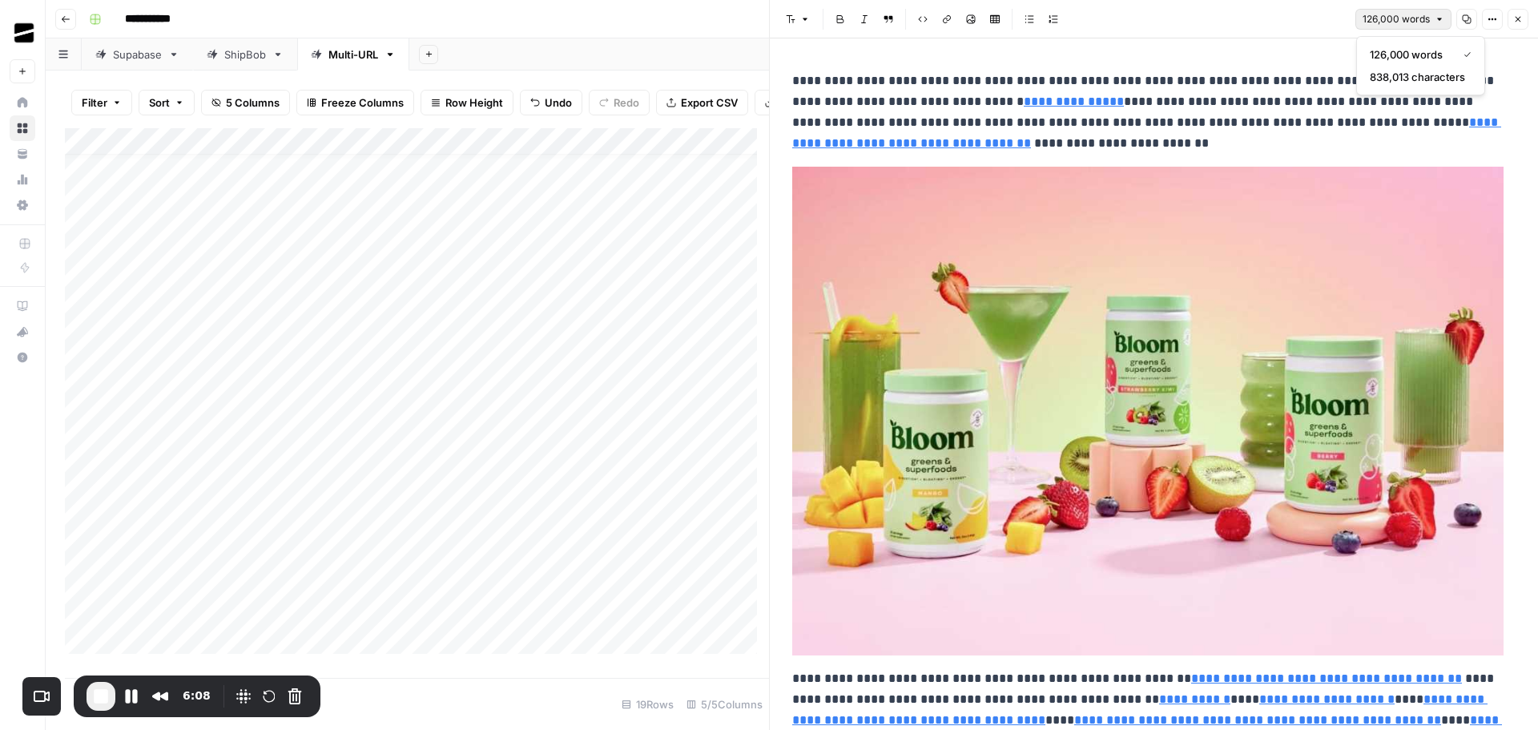
click at [1426, 21] on span "126,000 words" at bounding box center [1395, 19] width 67 height 14
click at [1264, 14] on div "Font style Bold Italic Block quote Code block Link Image Insert Table Bulleted …" at bounding box center [1064, 19] width 571 height 21
